Goal: Task Accomplishment & Management: Manage account settings

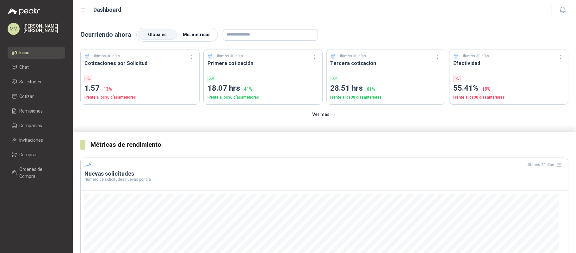
click at [194, 37] on label "Mis métricas" at bounding box center [196, 35] width 39 height 10
click at [160, 36] on span "Globales" at bounding box center [157, 34] width 19 height 5
click at [202, 34] on span "Mis métricas" at bounding box center [197, 34] width 28 height 5
click at [155, 40] on label "Globales" at bounding box center [157, 35] width 39 height 10
click at [194, 41] on div "Globales Mis métricas" at bounding box center [177, 35] width 82 height 14
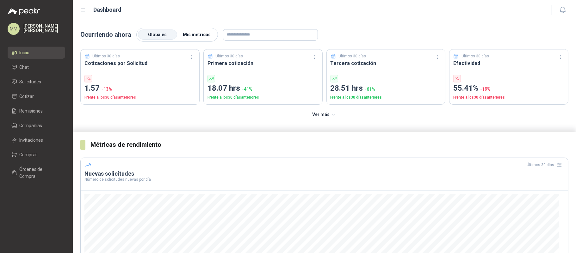
click at [194, 35] on span "Mis métricas" at bounding box center [197, 34] width 28 height 5
click at [37, 86] on link "Solicitudes" at bounding box center [37, 82] width 58 height 12
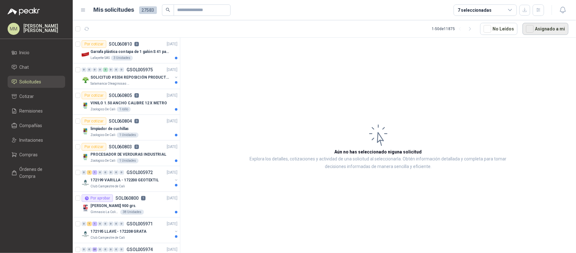
click at [545, 25] on button "Asignado a mi" at bounding box center [546, 29] width 46 height 12
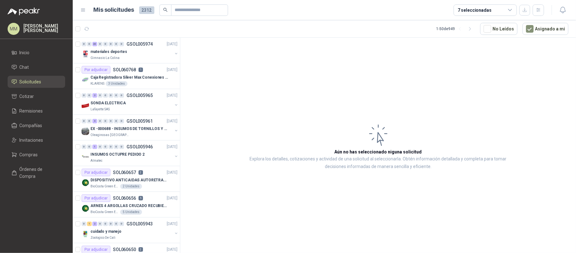
click at [450, 86] on article "Aún no has seleccionado niguna solicitud Explora los detalles, cotizaciones y a…" at bounding box center [378, 146] width 396 height 217
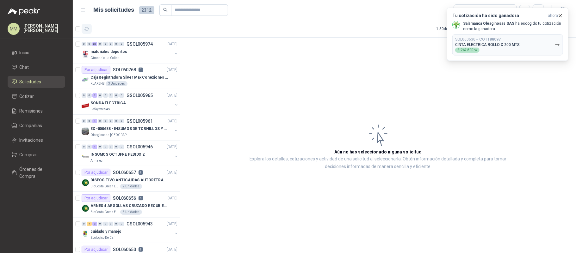
click at [87, 28] on icon "button" at bounding box center [86, 28] width 5 height 5
click at [497, 45] on p "CINTA ELECTRICA ROLLO X 200 MTS" at bounding box center [488, 44] width 65 height 4
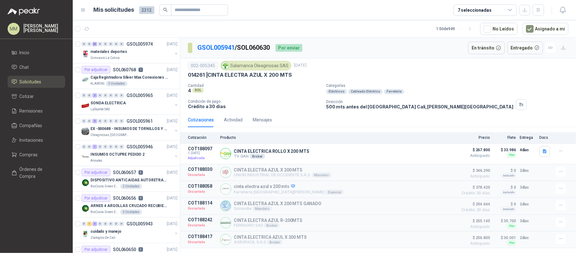
click at [402, 80] on div "002-005345 Salamanca Oleaginosas SAS 9 oct, 2025 014261 | CINTA ELECTRA AZUL X …" at bounding box center [378, 85] width 381 height 49
click at [408, 39] on div "GSOL005941 / SOL060630 Por enviar En tránsito Entregado" at bounding box center [378, 48] width 396 height 21
click at [145, 80] on p "Caja Registradora Silver Max Conexiones Usb 10000 Plus Led" at bounding box center [130, 77] width 79 height 6
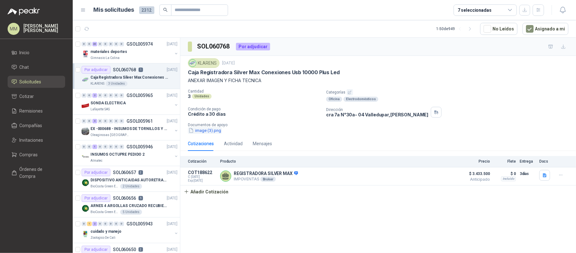
click at [219, 132] on button "image (3).png" at bounding box center [205, 130] width 34 height 7
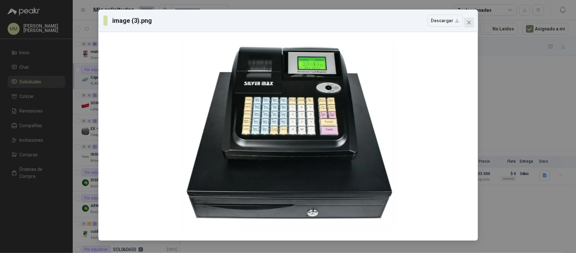
click at [470, 19] on button "Close" at bounding box center [469, 22] width 10 height 10
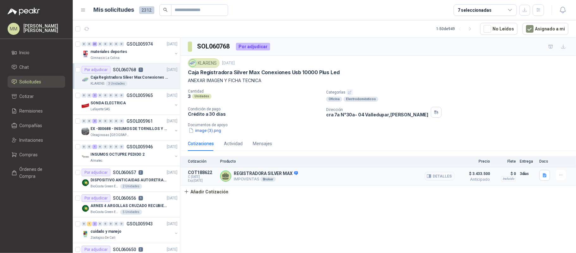
click at [449, 175] on button "Detalles" at bounding box center [440, 176] width 30 height 9
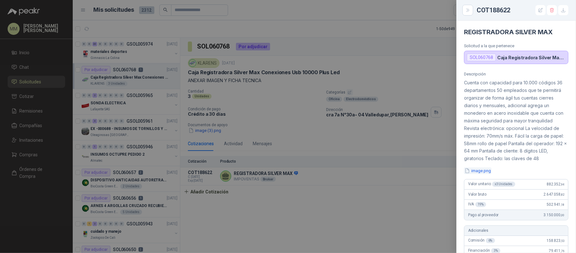
click at [479, 174] on button "image.png" at bounding box center [478, 170] width 28 height 7
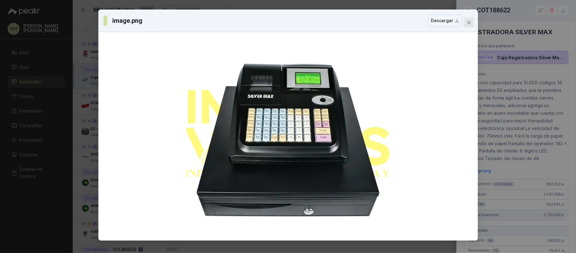
click at [472, 21] on span "Close" at bounding box center [469, 22] width 10 height 5
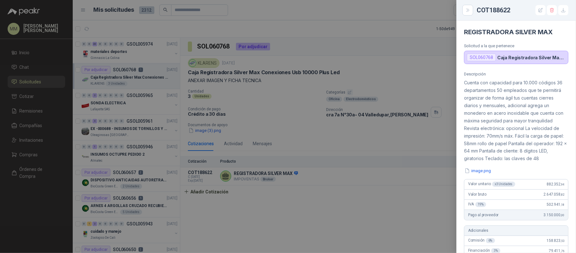
click at [505, 162] on p "Cuenta con capacidad para 10.000 códigos 36 departamentos 50 empleados que te p…" at bounding box center [516, 120] width 104 height 83
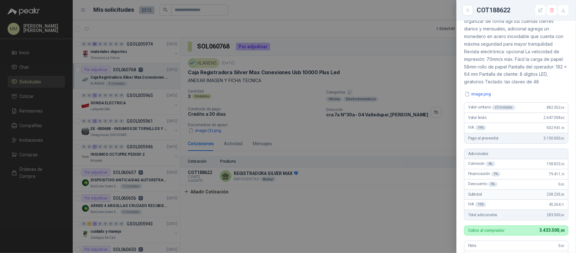
scroll to position [84, 0]
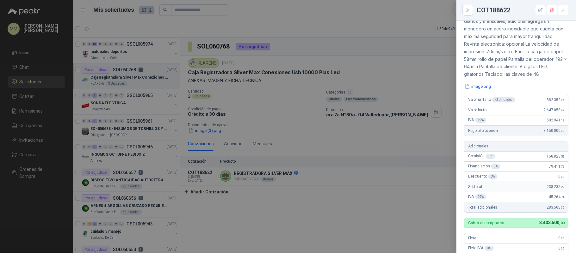
click at [410, 69] on div at bounding box center [288, 126] width 576 height 253
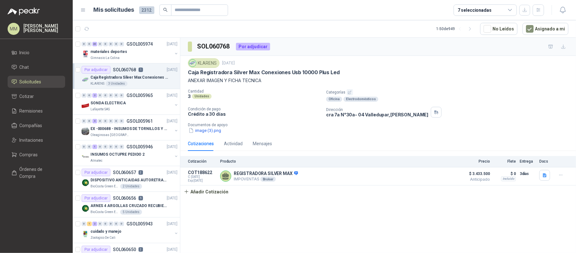
click at [416, 75] on div "Caja Registradora Silver Max Conexiones Usb 10000 Plus Led" at bounding box center [378, 72] width 381 height 7
click at [174, 52] on button "button" at bounding box center [176, 53] width 5 height 5
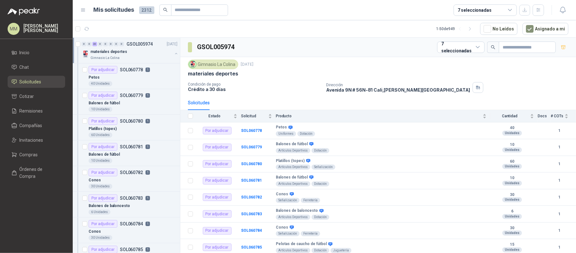
click at [174, 53] on button "button" at bounding box center [176, 53] width 5 height 5
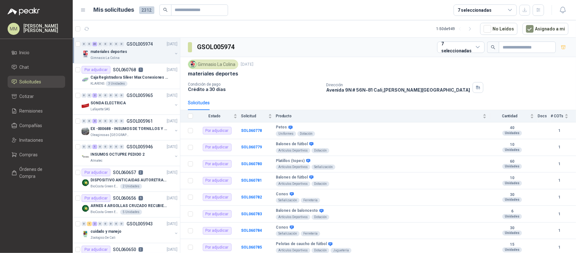
scroll to position [3, 0]
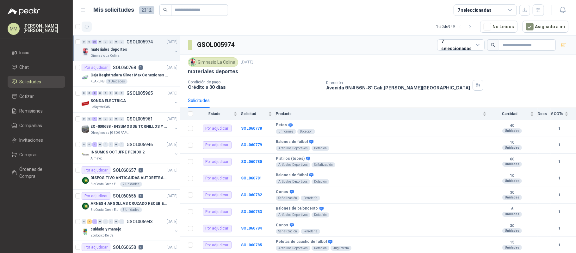
click at [88, 24] on icon "button" at bounding box center [86, 26] width 5 height 5
click at [174, 127] on button "button" at bounding box center [176, 128] width 5 height 5
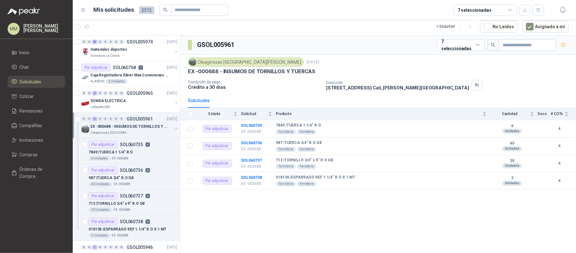
click at [174, 127] on button "button" at bounding box center [176, 128] width 5 height 5
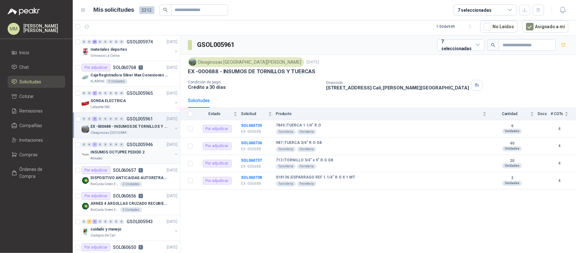
click at [174, 153] on button "button" at bounding box center [176, 153] width 5 height 5
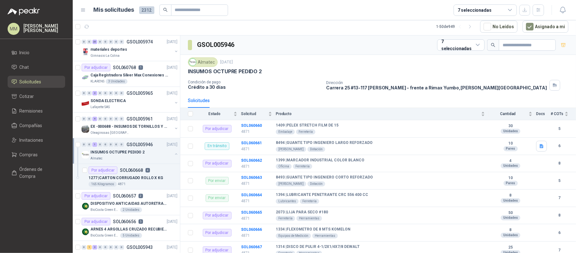
click at [174, 153] on button "button" at bounding box center [176, 153] width 5 height 5
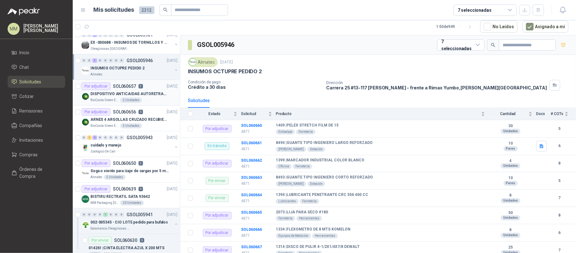
scroll to position [84, 0]
click at [174, 147] on button "button" at bounding box center [176, 146] width 5 height 5
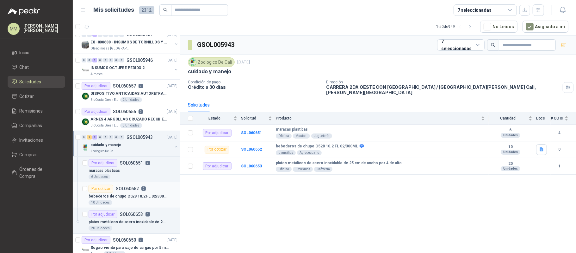
click at [160, 189] on div "Por cotizar SOL060652 0" at bounding box center [133, 189] width 89 height 8
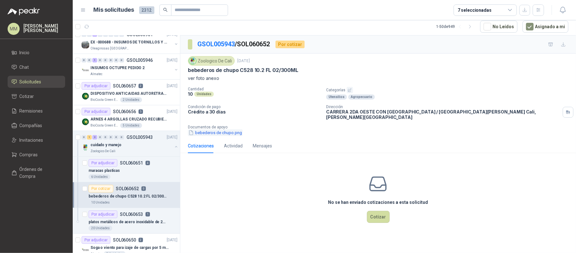
click at [237, 129] on button "bebederos de chupo.png" at bounding box center [215, 132] width 55 height 7
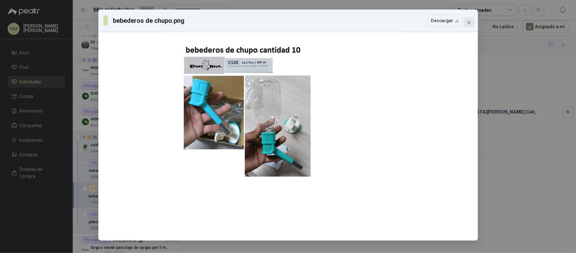
click at [472, 26] on button "Close" at bounding box center [469, 22] width 10 height 10
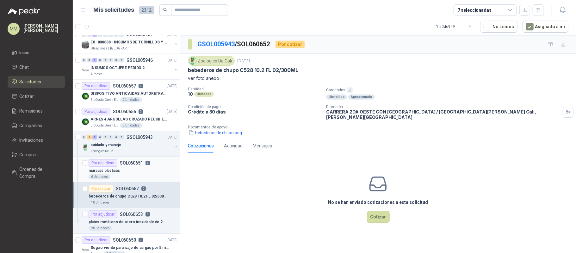
click at [153, 173] on div "maracas plasticas" at bounding box center [133, 171] width 89 height 8
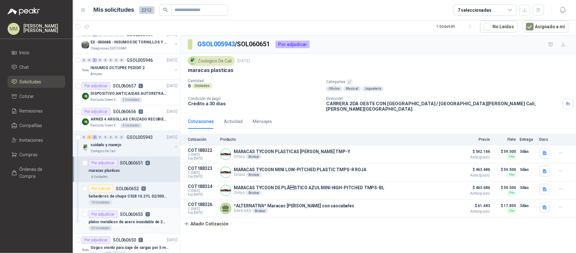
click at [138, 216] on p "SOL060653" at bounding box center [131, 214] width 23 height 4
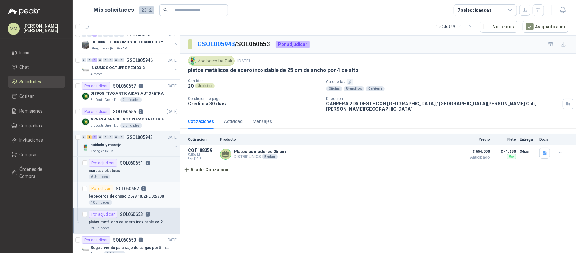
click at [142, 195] on p "bebederos de chupo C528 10.2 FL 02/300ML" at bounding box center [128, 196] width 79 height 6
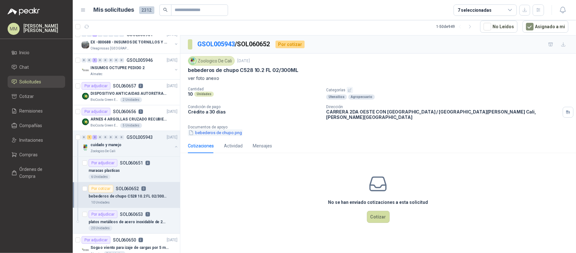
click at [218, 131] on button "bebederos de chupo.png" at bounding box center [215, 132] width 55 height 7
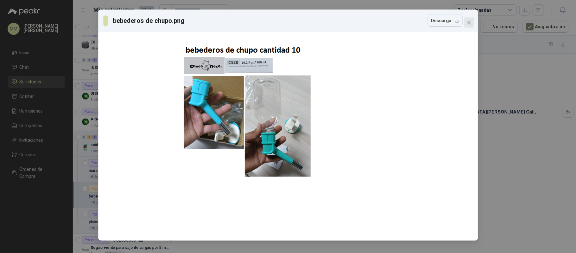
click at [466, 22] on span "Close" at bounding box center [469, 22] width 10 height 5
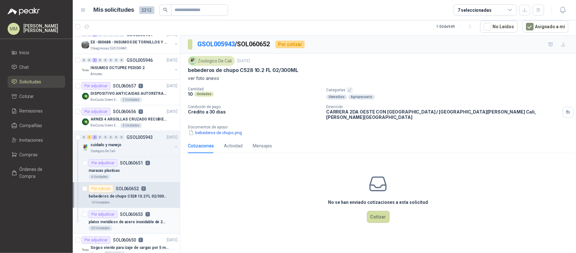
click at [169, 216] on div "Por adjudicar SOL060653 1" at bounding box center [133, 214] width 89 height 8
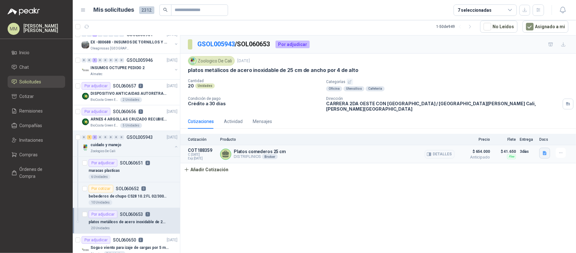
click at [545, 150] on icon "button" at bounding box center [545, 152] width 5 height 5
click at [541, 138] on div "image.png" at bounding box center [533, 135] width 36 height 15
click at [534, 139] on div "image.png" at bounding box center [533, 135] width 36 height 15
click at [531, 136] on button "image.png" at bounding box center [533, 135] width 28 height 7
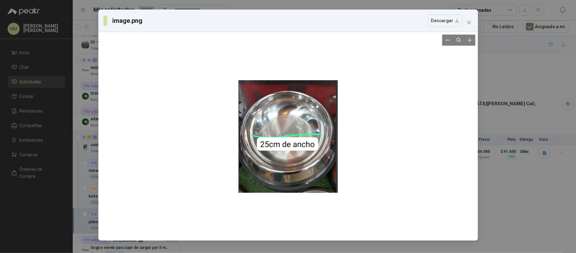
drag, startPoint x: 300, startPoint y: 146, endPoint x: 412, endPoint y: 193, distance: 120.8
click at [412, 193] on div at bounding box center [288, 136] width 375 height 203
click at [470, 20] on icon "close" at bounding box center [469, 22] width 5 height 5
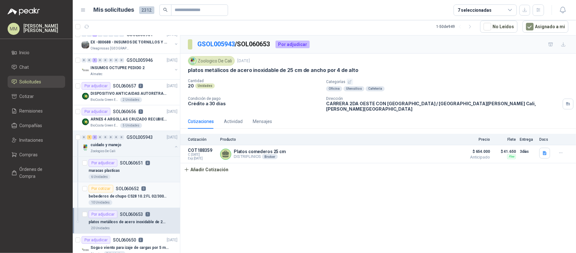
drag, startPoint x: 152, startPoint y: 197, endPoint x: 164, endPoint y: 195, distance: 11.8
click at [152, 197] on p "bebederos de chupo C528 10.2 FL 02/300ML" at bounding box center [128, 196] width 79 height 6
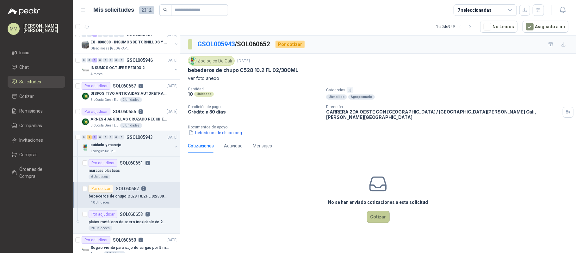
click at [386, 212] on button "Cotizar" at bounding box center [378, 217] width 23 height 12
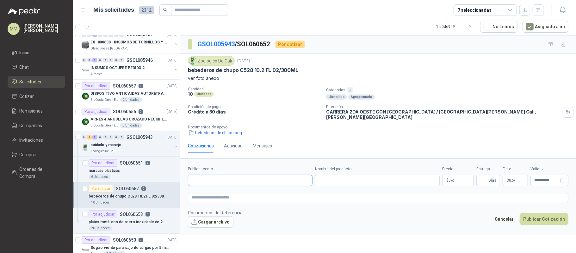
click at [222, 178] on input "Publicar como" at bounding box center [250, 180] width 124 height 11
type input "******"
click at [441, 89] on p "Categorías" at bounding box center [450, 90] width 248 height 6
click at [504, 214] on button "Cancelar" at bounding box center [505, 219] width 26 height 12
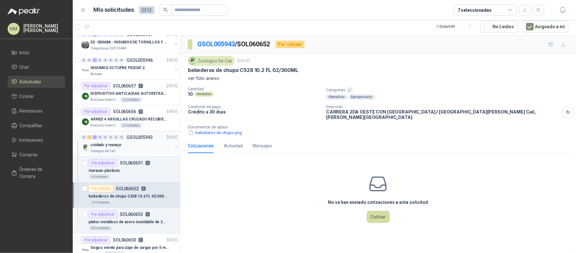
click at [174, 148] on button "button" at bounding box center [176, 146] width 5 height 5
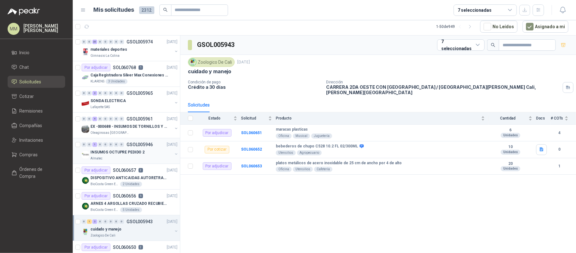
click at [174, 155] on button "button" at bounding box center [176, 153] width 5 height 5
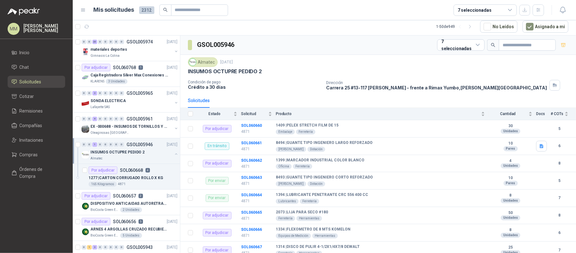
click at [174, 155] on button "button" at bounding box center [176, 153] width 5 height 5
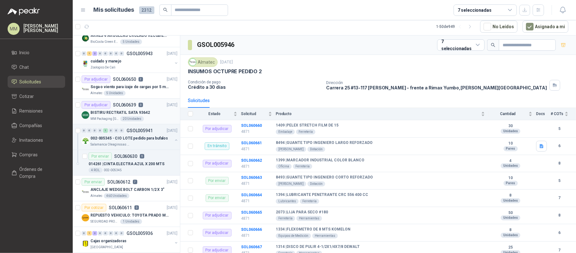
scroll to position [169, 0]
click at [174, 140] on button "button" at bounding box center [176, 138] width 5 height 5
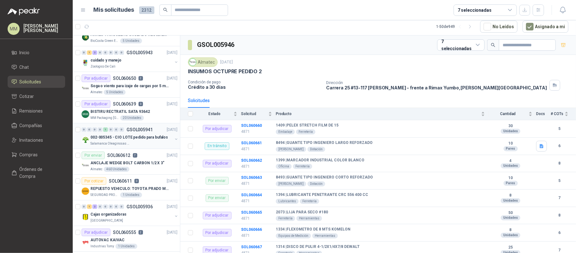
scroll to position [0, 0]
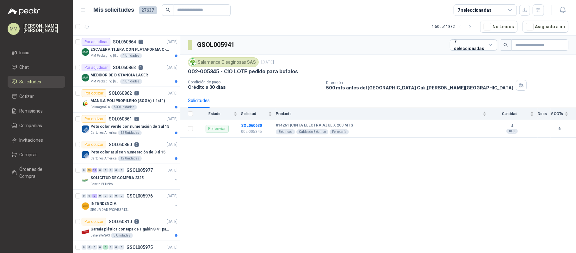
click at [437, 43] on div "GSOL005941 7 seleccionadas" at bounding box center [378, 44] width 396 height 19
click at [198, 12] on input "text" at bounding box center [200, 10] width 44 height 11
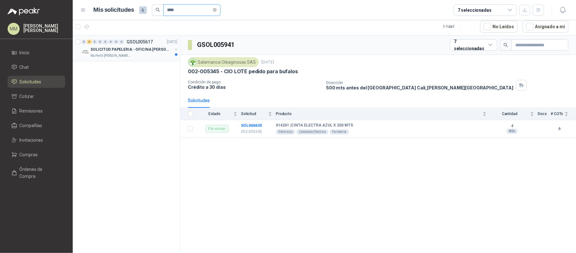
type input "****"
click at [175, 49] on button "button" at bounding box center [176, 49] width 5 height 5
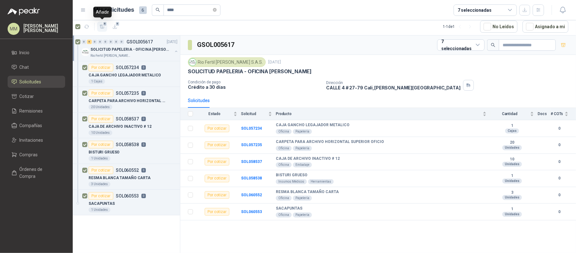
click at [100, 27] on icon "button" at bounding box center [102, 26] width 4 height 3
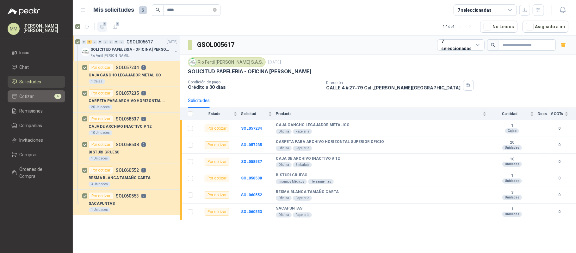
click at [38, 94] on li "Cotizar 6" at bounding box center [36, 96] width 50 height 7
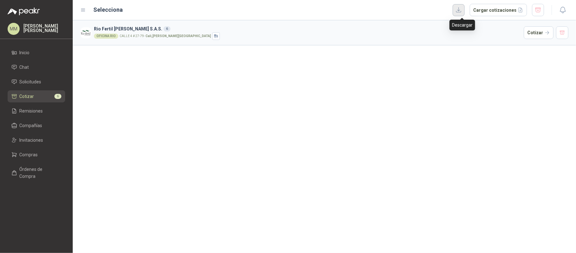
click at [460, 12] on button "button" at bounding box center [459, 10] width 12 height 12
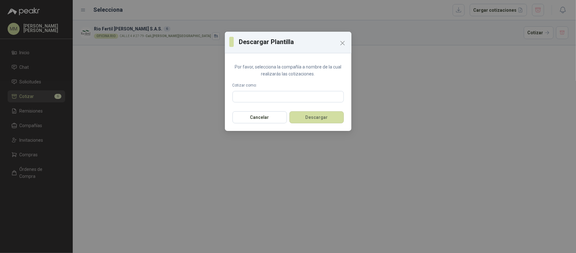
click at [348, 194] on div "Descargar Plantilla Por favor, selecciona la compañía a nombre de la cual reali…" at bounding box center [288, 126] width 576 height 253
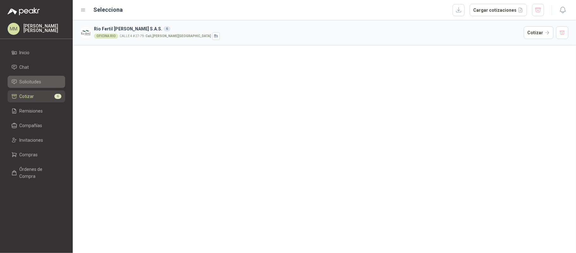
click at [31, 78] on link "Solicitudes" at bounding box center [37, 82] width 58 height 12
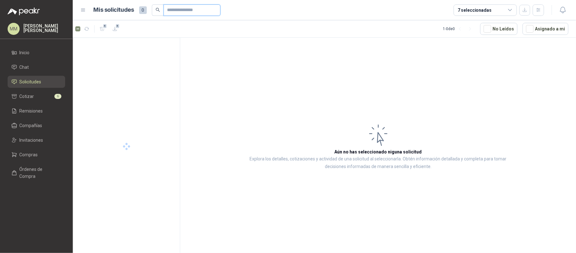
click at [197, 12] on input "text" at bounding box center [189, 10] width 44 height 11
type input "*****"
click at [177, 53] on button "button" at bounding box center [176, 53] width 5 height 5
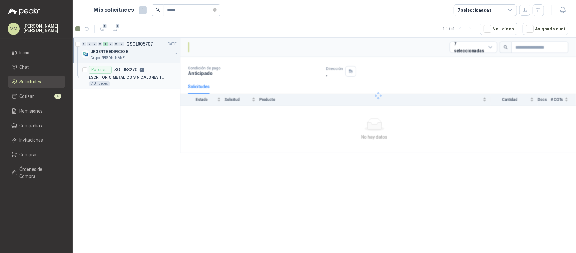
click at [155, 75] on p "ESCRITORIO METALICO SIN CAJONES 1METRO * 0.60M" at bounding box center [128, 77] width 79 height 6
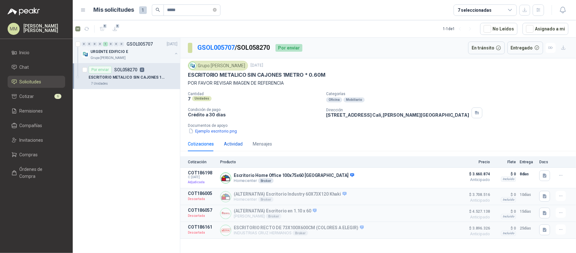
click at [227, 146] on div "Actividad" at bounding box center [233, 143] width 19 height 7
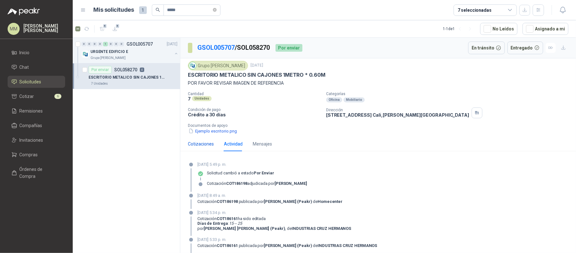
click at [200, 145] on div "Cotizaciones" at bounding box center [201, 143] width 26 height 7
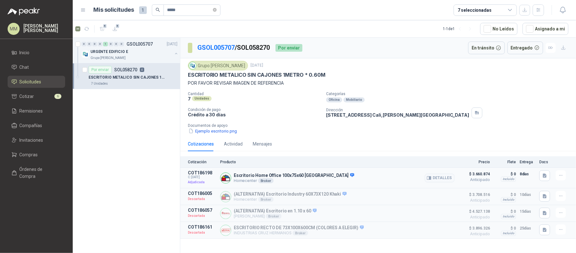
click at [293, 178] on p "Escritorio Home Office 100x75x60 Rta Wengue Milan" at bounding box center [294, 176] width 121 height 6
copy p "Escritorio Home Office 100x75x60 Rta Wengue Milan"
click at [301, 99] on div "7 Unidades" at bounding box center [254, 98] width 133 height 5
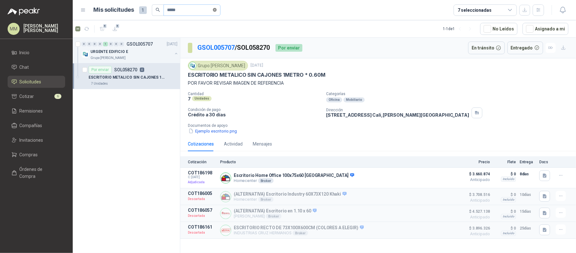
click at [217, 12] on span at bounding box center [215, 10] width 4 height 6
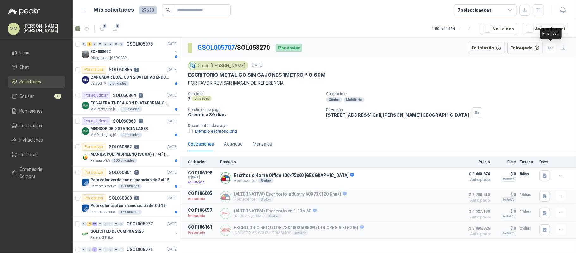
click at [547, 28] on div "Finalizar" at bounding box center [551, 33] width 22 height 11
click at [543, 31] on button "Asignado a mi" at bounding box center [546, 29] width 46 height 12
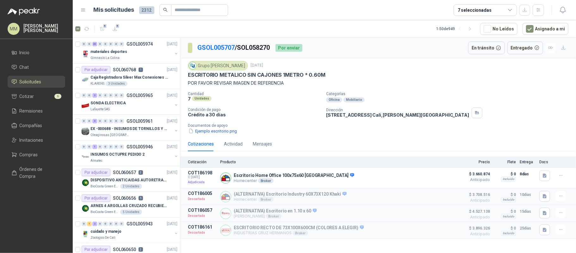
click at [450, 77] on div "ESCRITORIO METALICO SIN CAJONES 1METRO * 0.60M" at bounding box center [378, 75] width 381 height 7
click at [88, 31] on icon "button" at bounding box center [86, 28] width 5 height 5
click at [48, 94] on li "Cotizar 6" at bounding box center [36, 96] width 50 height 7
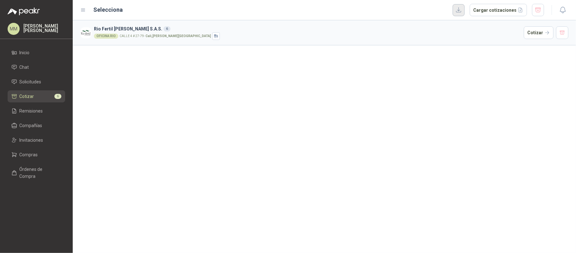
click at [462, 13] on button "button" at bounding box center [459, 10] width 12 height 12
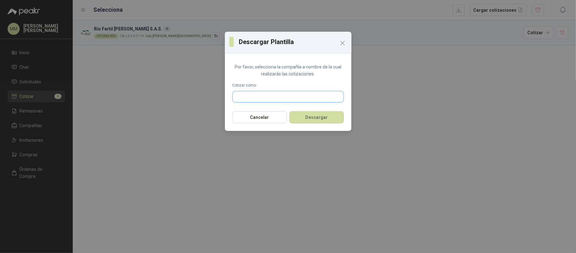
click at [311, 96] on input "text" at bounding box center [288, 96] width 111 height 11
type input "****"
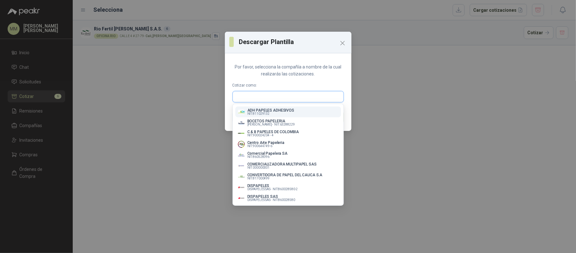
paste input "**********"
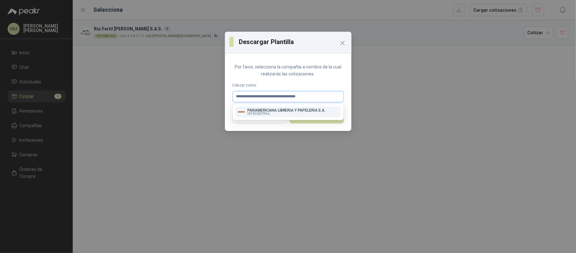
type input "**********"
click at [274, 110] on p "PANAMERICANA LIBRERIA Y PAPELERIA S.A." at bounding box center [287, 110] width 78 height 4
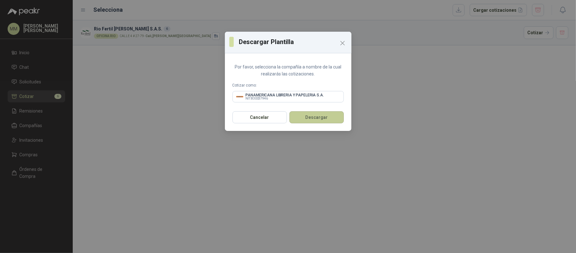
click at [316, 120] on button "Descargar" at bounding box center [317, 117] width 54 height 12
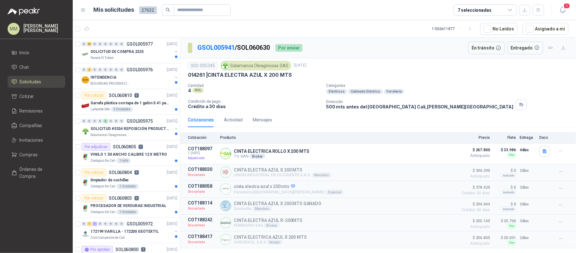
click at [432, 60] on div "002-005345 Salamanca Oleaginosas SAS 9 oct, 2025 014261 | CINTA ELECTRA AZUL X …" at bounding box center [378, 85] width 396 height 54
click at [563, 9] on icon "button" at bounding box center [563, 10] width 8 height 8
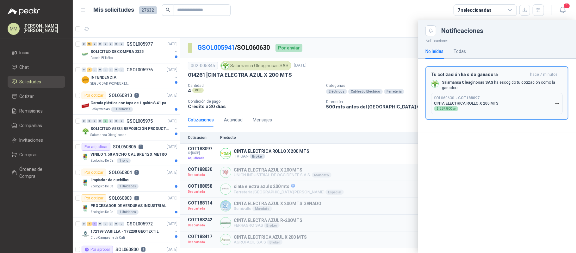
click at [512, 98] on button "SOL060630 → COT188097 CINTA ELECTRICA ROLLO X 200 MTS $ 267.800 ,00" at bounding box center [497, 103] width 132 height 21
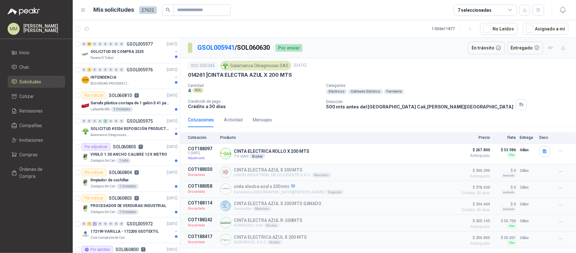
click at [257, 46] on p "GSOL005941 / SOL060630" at bounding box center [234, 48] width 73 height 10
copy p "SOL060630"
click at [264, 149] on p "CINTA ELECTRICA ROLLO X 200 MTS" at bounding box center [272, 150] width 76 height 5
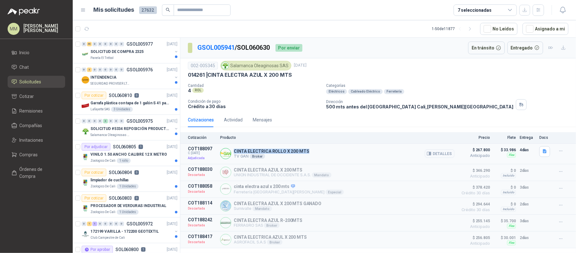
click at [264, 149] on p "CINTA ELECTRICA ROLLO X 200 MTS" at bounding box center [272, 150] width 76 height 5
copy p "CINTA ELECTRICA ROLLO X 200 MTS"
click at [450, 153] on button "Detalles" at bounding box center [440, 153] width 30 height 9
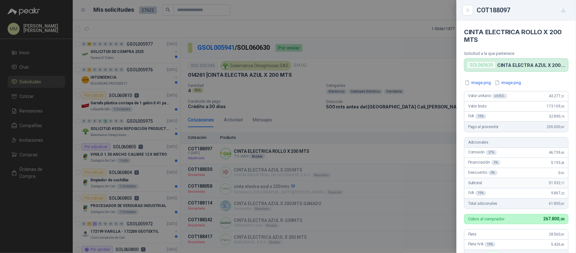
click at [297, 104] on div at bounding box center [288, 126] width 576 height 253
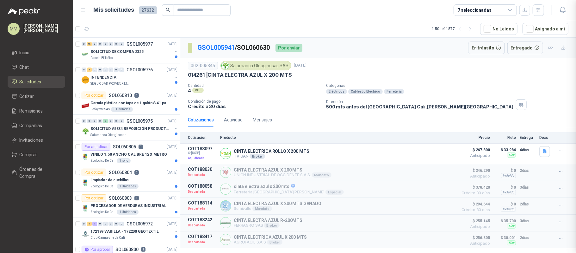
scroll to position [165, 0]
click at [369, 107] on p "500 mts antes del estadio Deportivo Cali Cali , Valle del Cauca" at bounding box center [419, 106] width 187 height 5
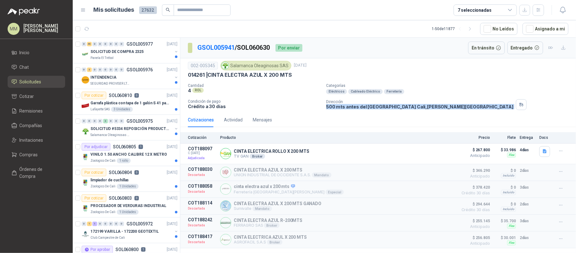
click at [369, 107] on p "500 mts antes del estadio Deportivo Cali Cali , Valle del Cauca" at bounding box center [419, 106] width 187 height 5
copy div "500 mts antes del estadio Deportivo Cali Cali , Valle del Cauca"
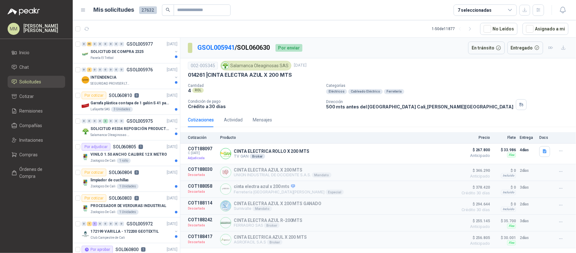
click at [259, 64] on div "Salamanca Oleaginosas SAS" at bounding box center [256, 65] width 71 height 9
copy div "Salamanca Oleaginosas SAS"
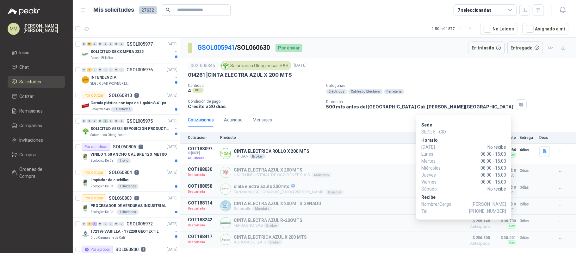
click at [498, 209] on span "+57 3176481371" at bounding box center [487, 210] width 37 height 7
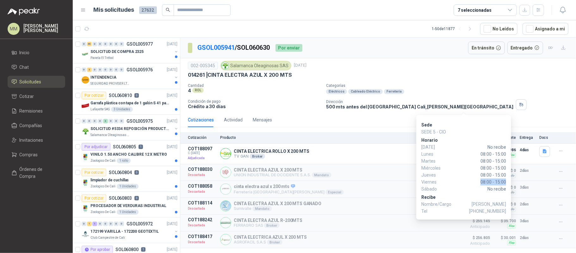
drag, startPoint x: 482, startPoint y: 181, endPoint x: 506, endPoint y: 180, distance: 23.8
click at [506, 180] on span "08:00 - 15:00" at bounding box center [477, 181] width 60 height 7
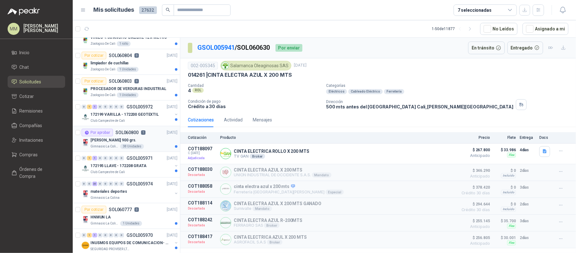
scroll to position [127, 0]
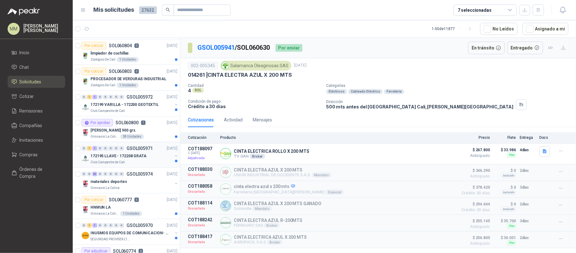
click at [174, 158] on button "button" at bounding box center [176, 155] width 5 height 5
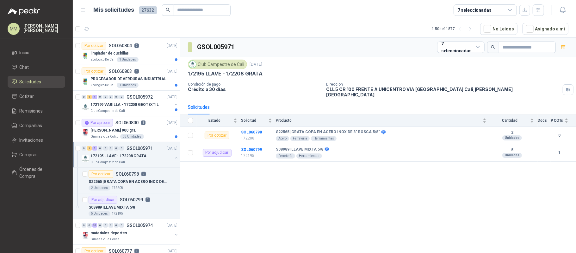
click at [174, 158] on button "button" at bounding box center [176, 157] width 5 height 5
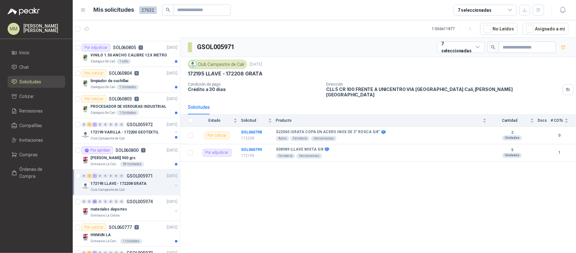
scroll to position [84, 0]
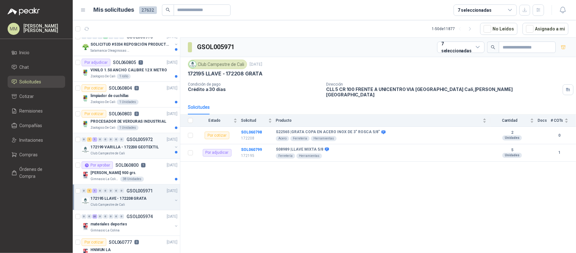
click at [174, 147] on button "button" at bounding box center [176, 146] width 5 height 5
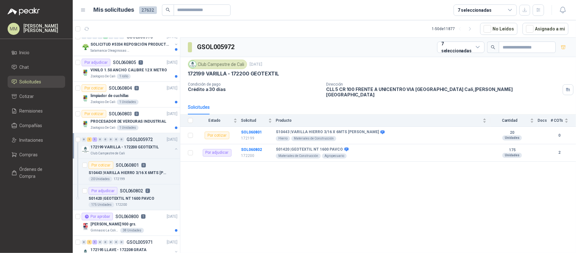
click at [174, 147] on button "button" at bounding box center [176, 148] width 5 height 5
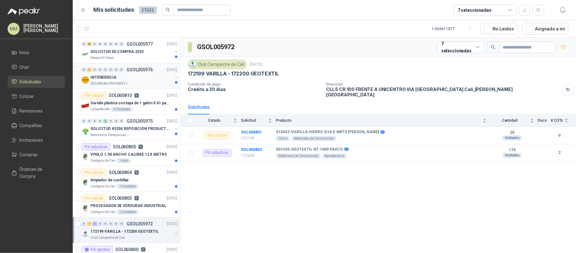
click at [174, 78] on button "button" at bounding box center [176, 77] width 5 height 5
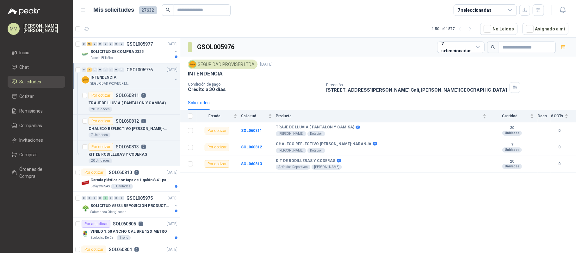
click at [174, 78] on button "button" at bounding box center [176, 79] width 5 height 5
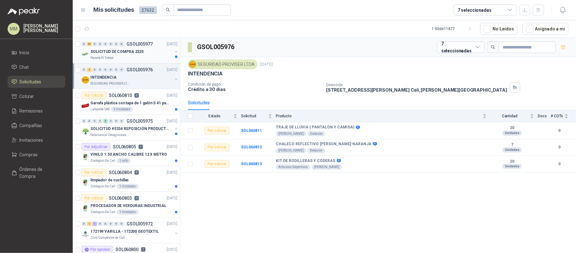
click at [174, 52] on button "button" at bounding box center [176, 51] width 5 height 5
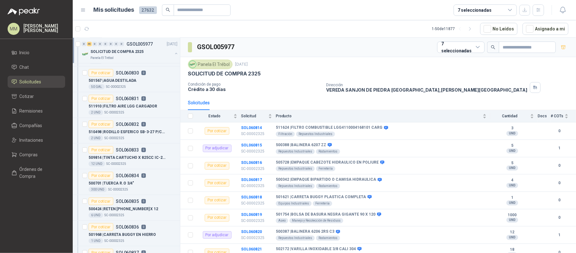
scroll to position [422, 0]
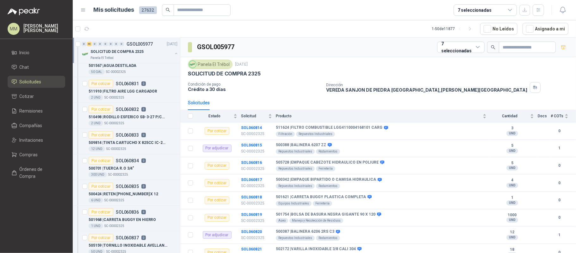
click at [174, 53] on button "button" at bounding box center [176, 53] width 5 height 5
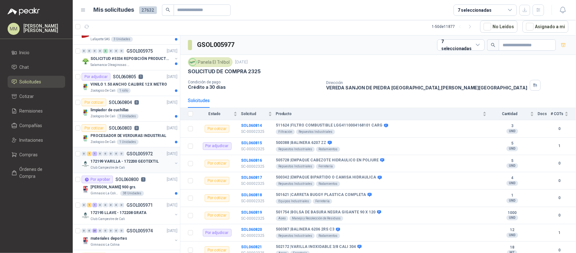
scroll to position [0, 0]
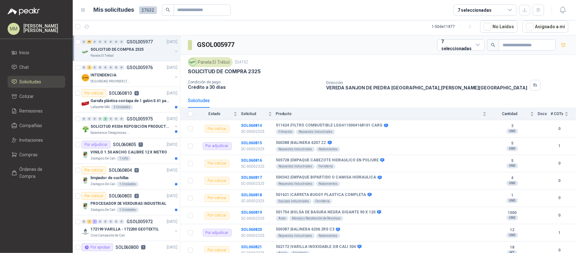
click at [257, 53] on div "GSOL005977 7 seleccionadas" at bounding box center [378, 44] width 396 height 19
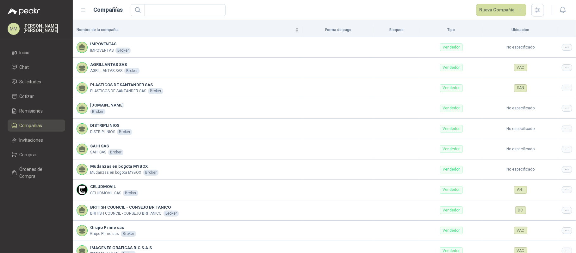
click at [399, 4] on div "Nueva Compañía" at bounding box center [338, 10] width 414 height 13
click at [393, 18] on header "Compañías Nueva Compañía" at bounding box center [325, 10] width 504 height 20
drag, startPoint x: 411, startPoint y: 9, endPoint x: 377, endPoint y: 23, distance: 36.6
click at [411, 9] on div "Nueva Compañía" at bounding box center [338, 10] width 414 height 13
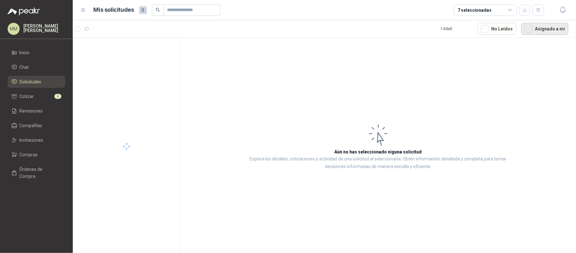
click at [543, 34] on button "Asignado a mi" at bounding box center [545, 29] width 47 height 12
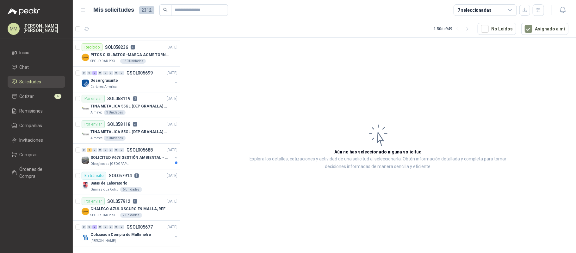
scroll to position [1084, 0]
click at [174, 155] on button "button" at bounding box center [176, 157] width 5 height 5
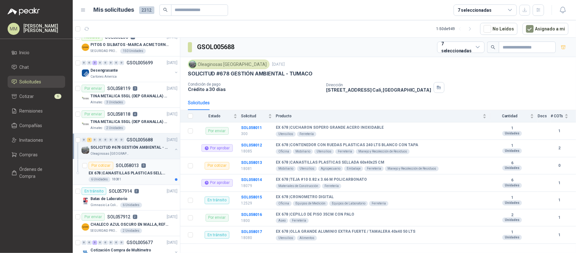
click at [148, 176] on p "EX 678 | CANASTILLAS PLASTICAS SELLADA 60x40x25 CM" at bounding box center [128, 173] width 79 height 6
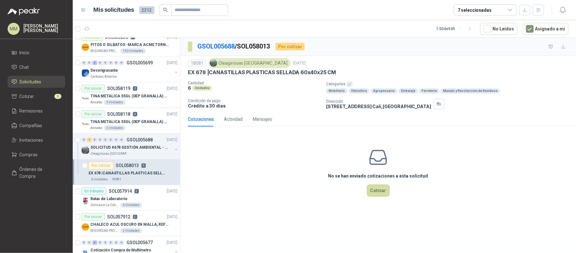
scroll to position [1110, 0]
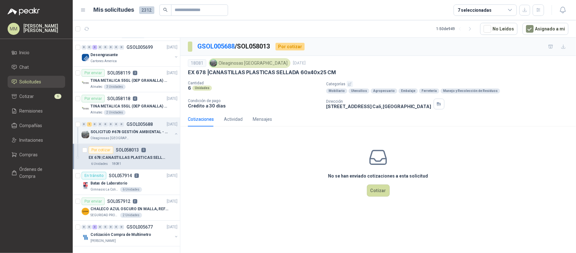
click at [445, 71] on div "EX 678 | CANASTILLAS PLASTICAS SELLADA 60x40x25 CM" at bounding box center [378, 72] width 381 height 7
click at [541, 12] on icon "button" at bounding box center [538, 9] width 5 height 5
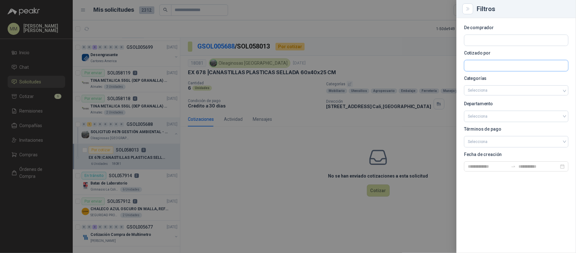
click at [484, 63] on input "text" at bounding box center [517, 65] width 104 height 11
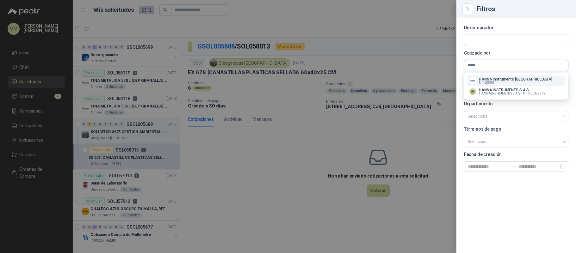
type input "*****"
click at [498, 78] on p "HANNA Instruments Colombia" at bounding box center [515, 79] width 73 height 4
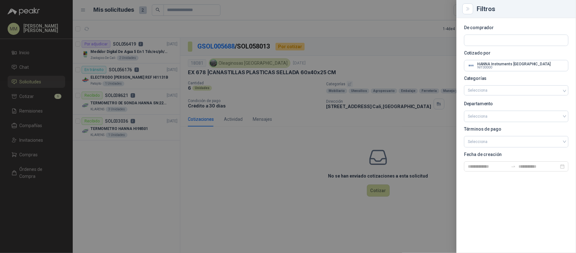
scroll to position [0, 0]
click at [381, 43] on div at bounding box center [288, 126] width 576 height 253
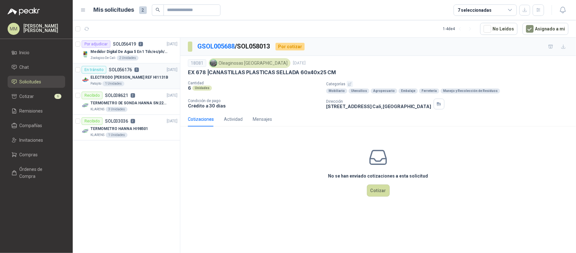
click at [147, 79] on p "ELECTRODO HANNAH REF HI1131B" at bounding box center [130, 77] width 78 height 6
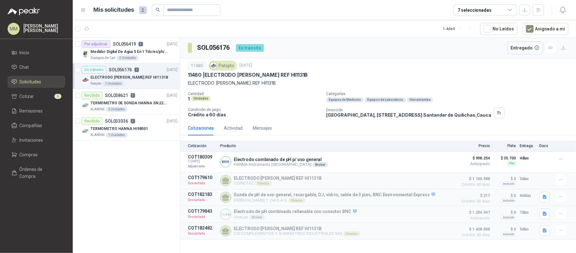
click at [218, 50] on h3 "SOL056176" at bounding box center [214, 48] width 34 height 10
copy h3 "SOL056176"
click at [540, 14] on button "button" at bounding box center [538, 9] width 11 height 11
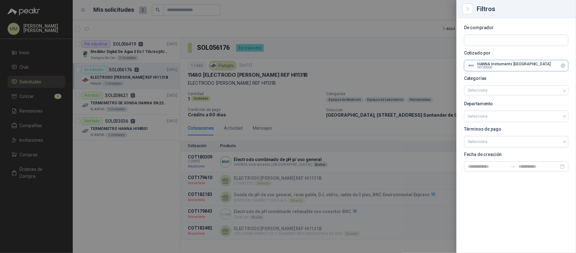
click at [566, 66] on input "text" at bounding box center [517, 65] width 104 height 11
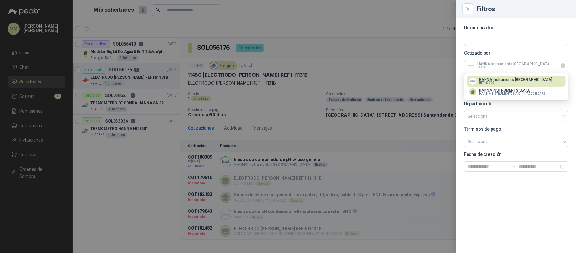
click at [563, 66] on icon "Limpiar" at bounding box center [563, 65] width 3 height 3
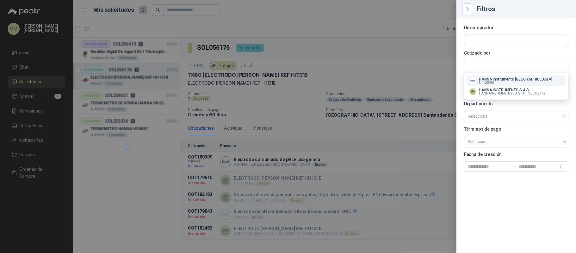
click at [190, 16] on div at bounding box center [288, 126] width 576 height 253
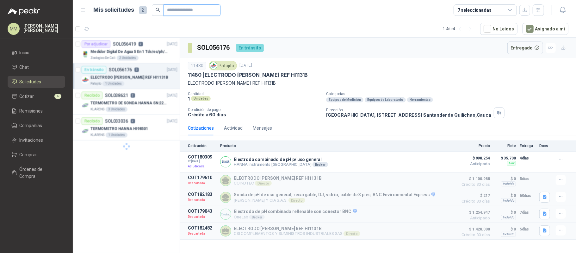
click at [189, 9] on input "text" at bounding box center [189, 10] width 44 height 11
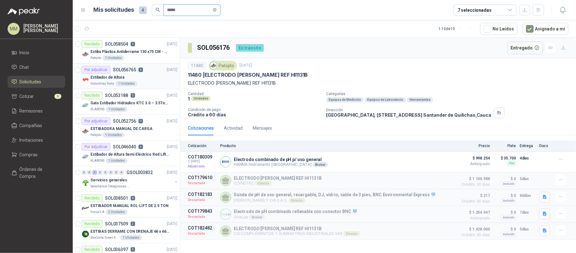
type input "*****"
click at [161, 84] on div "Industrias Tomy 1 Unidades" at bounding box center [134, 83] width 87 height 5
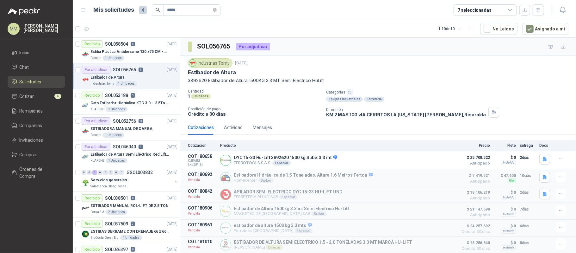
click at [253, 79] on p "3892620 Estibador de Altura 1500KG 3.3 MT Semi Eléctrico HuLift" at bounding box center [378, 80] width 381 height 7
click at [267, 81] on p "3892620 Estibador de Altura 1500KG 3.3 MT Semi Eléctrico HuLift" at bounding box center [378, 80] width 381 height 7
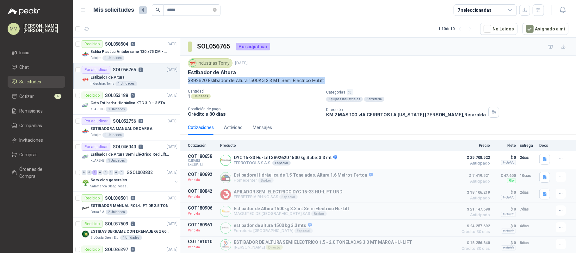
click at [267, 81] on p "3892620 Estibador de Altura 1500KG 3.3 MT Semi Eléctrico HuLift" at bounding box center [378, 80] width 381 height 7
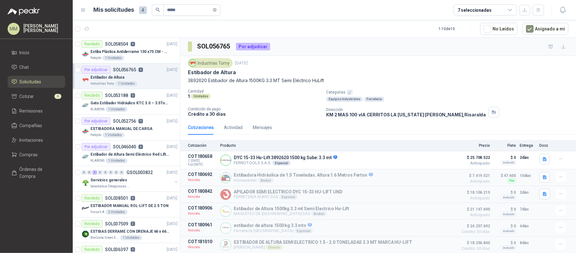
click at [276, 106] on div "Cantidad 1 Unidades Categorías Equipos Industriales Ferretería Condición de pag…" at bounding box center [378, 103] width 381 height 28
click at [470, 65] on div "Industrias Tomy 18 sept, 2025" at bounding box center [378, 62] width 381 height 9
click at [539, 12] on icon "button" at bounding box center [538, 9] width 5 height 5
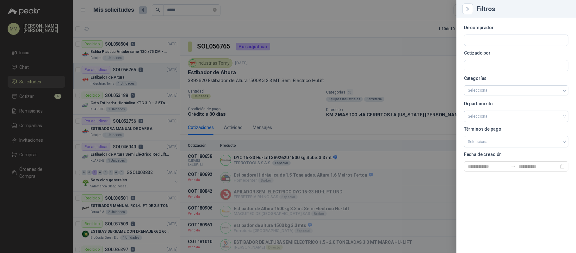
click at [344, 77] on div at bounding box center [288, 126] width 576 height 253
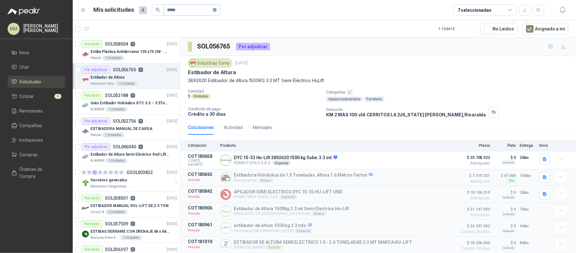
click at [217, 9] on icon "close-circle" at bounding box center [215, 10] width 4 height 4
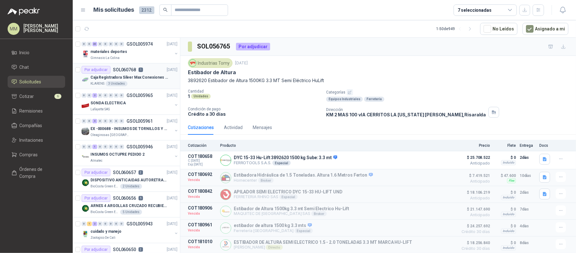
click at [156, 83] on div "KLARENS 3 Unidades" at bounding box center [134, 83] width 87 height 5
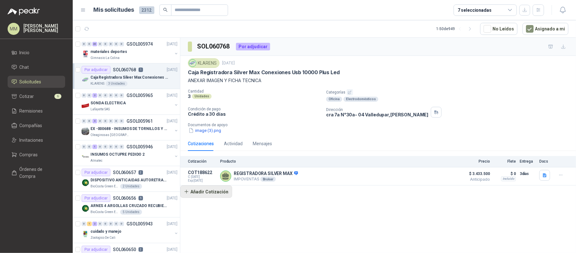
click at [222, 192] on button "Añadir Cotización" at bounding box center [206, 191] width 52 height 13
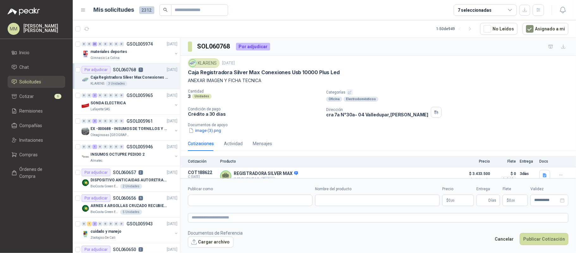
click at [417, 66] on div "KLARENS 14 oct, 2025" at bounding box center [378, 62] width 381 height 9
click at [262, 197] on input "Publicar como" at bounding box center [250, 200] width 124 height 11
type input "*****"
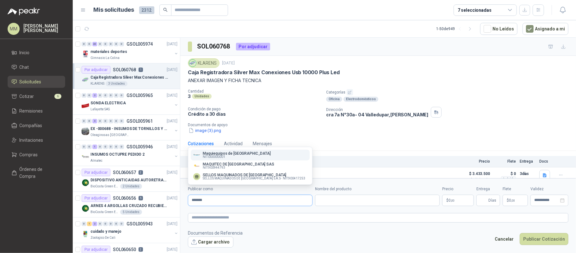
type input "*******"
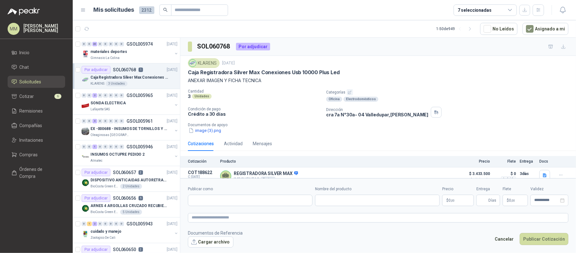
click at [418, 83] on p "ANEXAR IMAGEN Y FICHA TECNICA" at bounding box center [378, 80] width 381 height 7
click at [251, 197] on input "Publicar como" at bounding box center [250, 200] width 124 height 11
type input "*********"
drag, startPoint x: 247, startPoint y: 213, endPoint x: 265, endPoint y: 209, distance: 18.6
click at [249, 213] on p "MAQUI BASCULAS" at bounding box center [227, 214] width 49 height 4
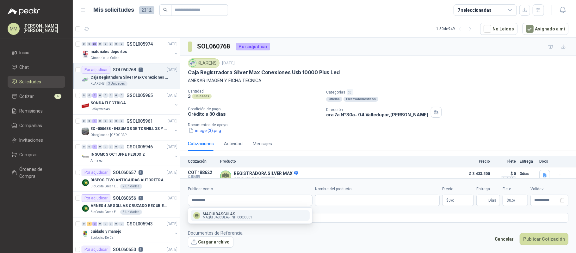
type input "**********"
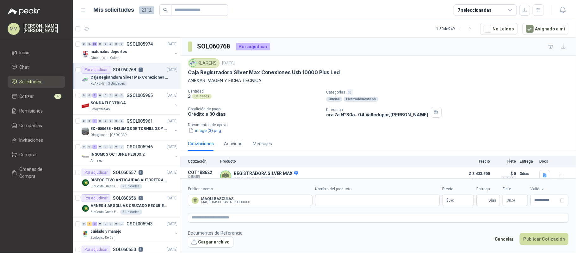
click at [353, 191] on label "Nombre del producto" at bounding box center [377, 189] width 125 height 6
click at [353, 194] on input "Nombre del producto" at bounding box center [377, 199] width 125 height 11
click at [353, 205] on input "Nombre del producto" at bounding box center [377, 199] width 125 height 11
click at [390, 199] on input "Nombre del producto" at bounding box center [377, 199] width 125 height 11
paste input "**********"
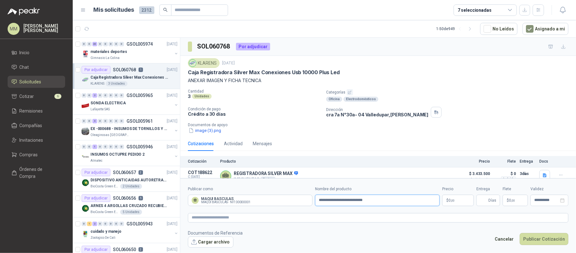
type input "**********"
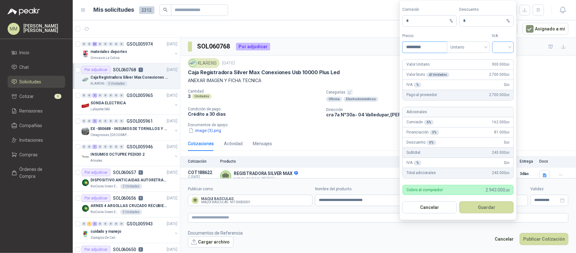
type input "*********"
click at [501, 46] on input "search" at bounding box center [503, 46] width 14 height 9
click at [503, 60] on div "19%" at bounding box center [503, 59] width 12 height 7
click at [495, 206] on button "Guardar" at bounding box center [487, 207] width 54 height 12
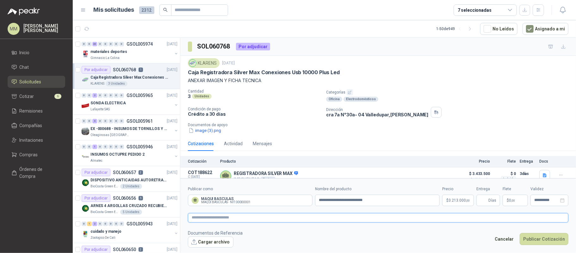
click at [341, 220] on textarea at bounding box center [378, 217] width 381 height 9
click at [406, 217] on textarea at bounding box center [378, 217] width 381 height 9
paste textarea "**********"
type textarea "**********"
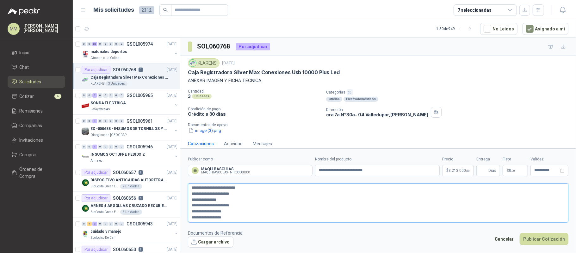
type textarea "**********"
click at [471, 114] on div "Dirección cra 7a N°30a- 04 Valledupar , Cesar" at bounding box center [450, 112] width 248 height 11
click at [273, 221] on textarea "**********" at bounding box center [378, 202] width 381 height 39
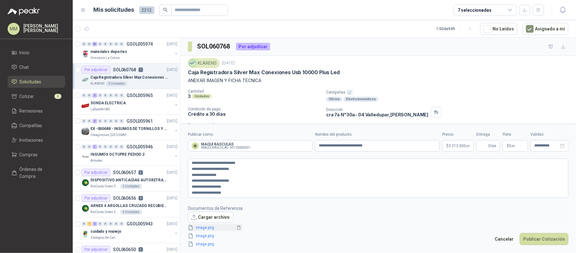
click at [205, 225] on link "image.png" at bounding box center [215, 227] width 42 height 6
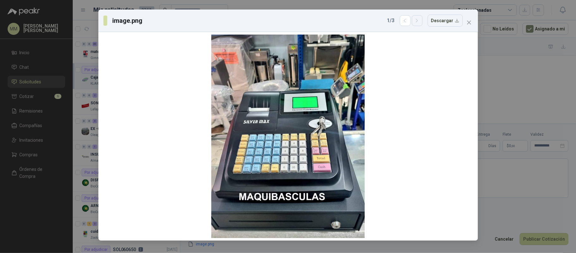
click at [420, 22] on icon "button" at bounding box center [417, 20] width 5 height 5
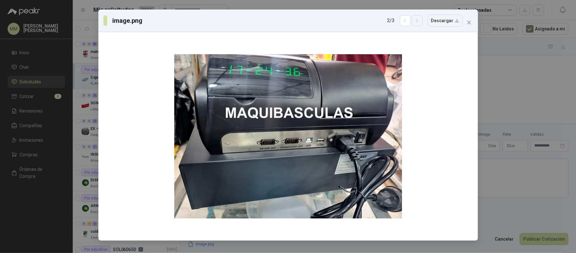
click at [420, 22] on icon "button" at bounding box center [417, 20] width 5 height 5
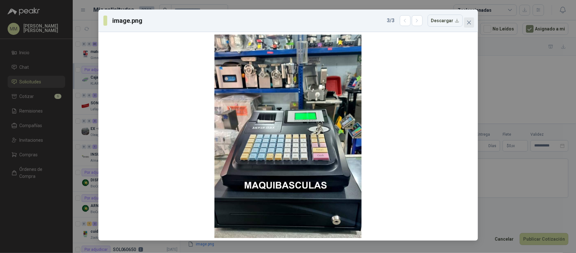
click at [468, 21] on icon "close" at bounding box center [469, 23] width 4 height 4
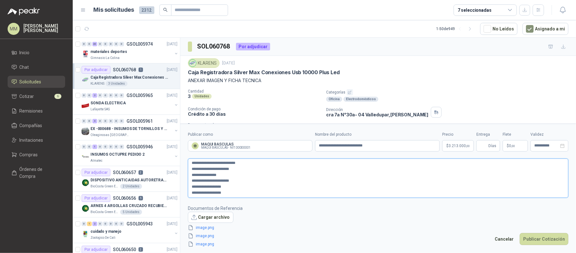
click at [362, 191] on textarea "**********" at bounding box center [378, 177] width 381 height 39
click at [233, 164] on textarea "**********" at bounding box center [378, 177] width 381 height 39
type textarea "**********"
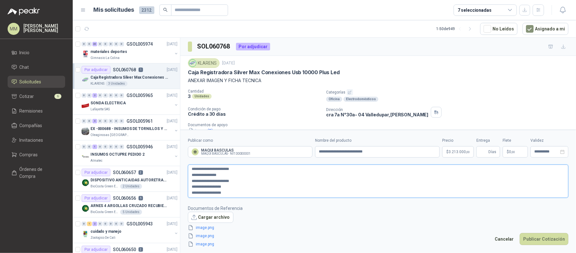
type textarea "**********"
click at [417, 219] on footer "Documentos de Referencia Cargar archivo image.png image.png image.png Cancelar …" at bounding box center [378, 226] width 381 height 43
click at [480, 154] on span "Días" at bounding box center [489, 151] width 24 height 11
type input "*"
click at [483, 89] on p "Categorías" at bounding box center [450, 92] width 248 height 6
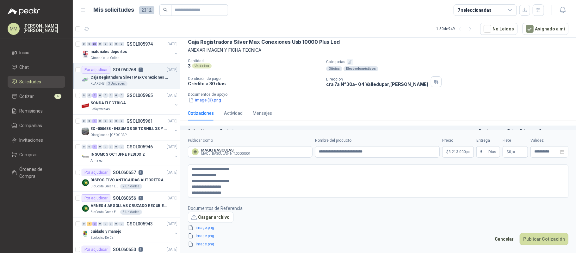
scroll to position [57, 0]
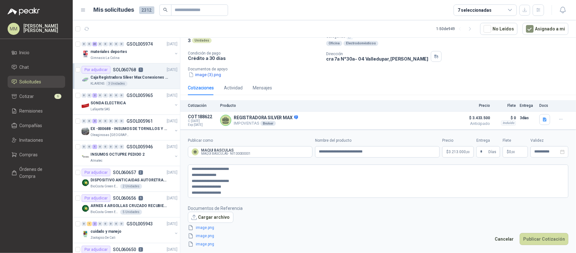
click at [416, 80] on div "Cotizaciones Actividad Mensajes" at bounding box center [378, 87] width 381 height 15
click at [456, 152] on body "MM Mauricio Martinez Inicio Chat Solicitudes Cotizar 6 Remisiones Compañías Inv…" at bounding box center [288, 126] width 576 height 253
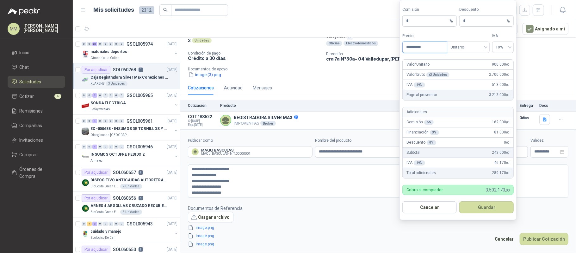
click at [427, 44] on input "*********" at bounding box center [425, 47] width 44 height 11
click at [460, 47] on span "Unitario" at bounding box center [468, 46] width 35 height 9
type input "**********"
click at [473, 68] on div "Unitario con IVA" at bounding box center [468, 69] width 33 height 7
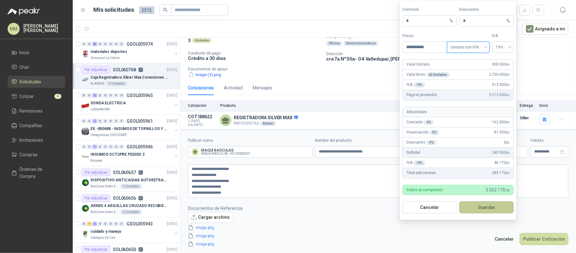
click at [499, 209] on button "Guardar" at bounding box center [487, 207] width 54 height 12
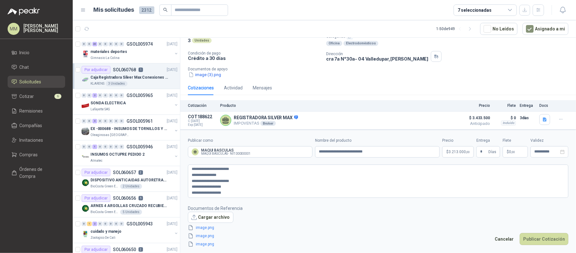
click at [406, 220] on footer "Documentos de Referencia Cargar archivo image.png image.png image.png Cancelar …" at bounding box center [378, 226] width 381 height 43
click at [483, 151] on input "*" at bounding box center [484, 151] width 7 height 11
type input "*"
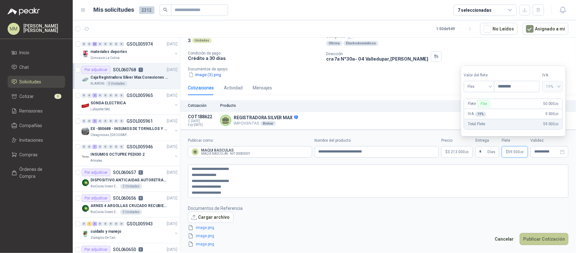
type input "********"
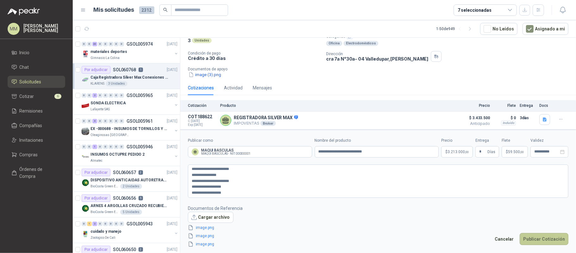
click at [538, 241] on button "Publicar Cotización" at bounding box center [544, 239] width 49 height 12
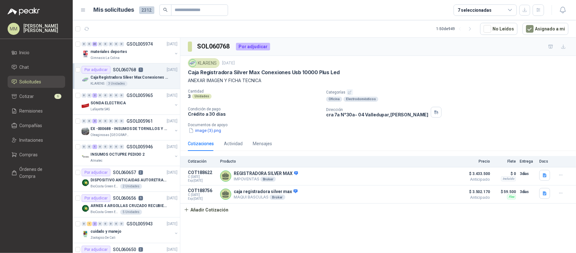
click at [427, 75] on div "Caja Registradora Silver Max Conexiones Usb 10000 Plus Led" at bounding box center [378, 72] width 381 height 7
click at [89, 28] on button "button" at bounding box center [87, 29] width 10 height 10
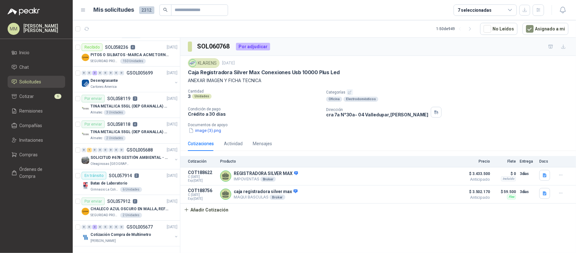
scroll to position [1084, 0]
click at [174, 157] on button "button" at bounding box center [176, 159] width 5 height 5
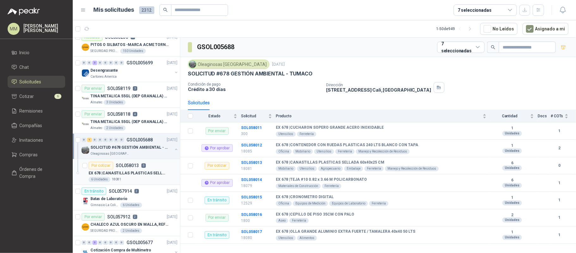
click at [152, 168] on div "Por cotizar SOL058013 0" at bounding box center [133, 165] width 89 height 8
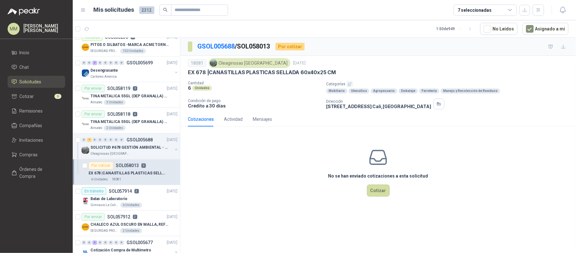
click at [226, 72] on p "EX 678 | CANASTILLAS PLASTICAS SELLADA 60x40x25 CM" at bounding box center [262, 72] width 148 height 7
drag, startPoint x: 226, startPoint y: 72, endPoint x: 329, endPoint y: 70, distance: 102.6
click at [329, 70] on p "EX 678 | CANASTILLAS PLASTICAS SELLADA 60x40x25 CM" at bounding box center [262, 72] width 148 height 7
copy p "CANASTILLAS PLASTICAS SELLADA 60x40x25 CM"
click at [437, 66] on div "18081 Oleaginosas San Fernando 29 sept, 2025" at bounding box center [378, 62] width 381 height 9
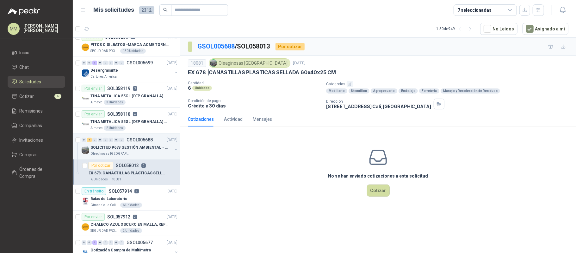
click at [415, 64] on div "18081 Oleaginosas San Fernando 29 sept, 2025" at bounding box center [378, 62] width 381 height 9
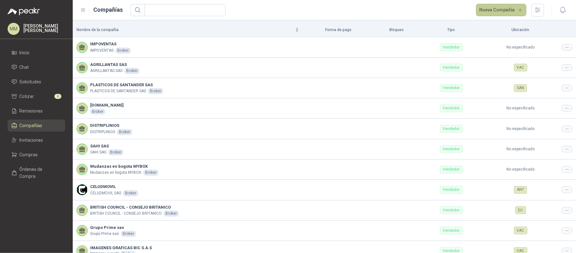
click at [505, 12] on button "Nueva Compañía" at bounding box center [501, 10] width 51 height 13
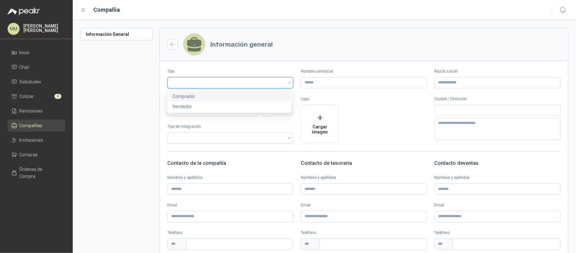
click at [217, 81] on input "search" at bounding box center [230, 81] width 118 height 9
click at [222, 107] on div "Vendedor" at bounding box center [230, 106] width 114 height 7
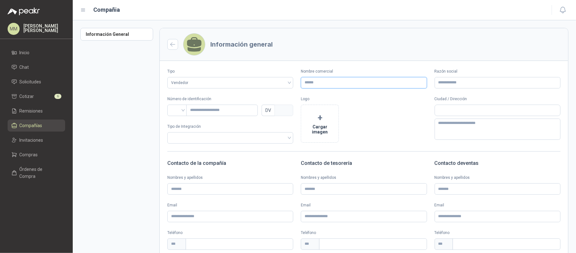
click at [370, 83] on input "Nombre comercial" at bounding box center [364, 82] width 126 height 11
click at [370, 83] on input "**********" at bounding box center [364, 82] width 126 height 11
type input "**********"
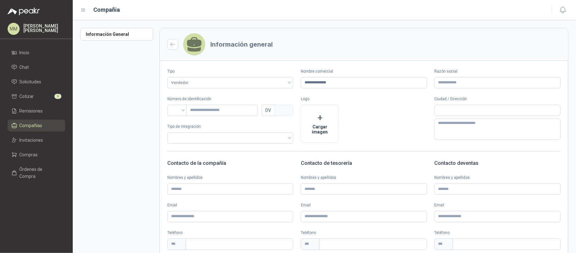
click at [461, 76] on div "Razón social" at bounding box center [498, 78] width 126 height 20
click at [462, 80] on input "Razón social" at bounding box center [498, 82] width 126 height 11
paste input "**********"
type input "**********"
click at [176, 108] on input "search" at bounding box center [177, 109] width 12 height 9
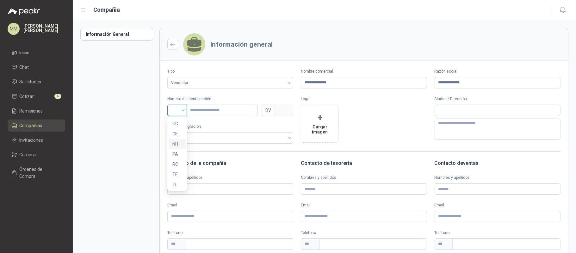
click at [183, 141] on div "NIT" at bounding box center [177, 144] width 17 height 10
click at [214, 110] on input "text" at bounding box center [222, 109] width 72 height 11
type input "********"
type input "*"
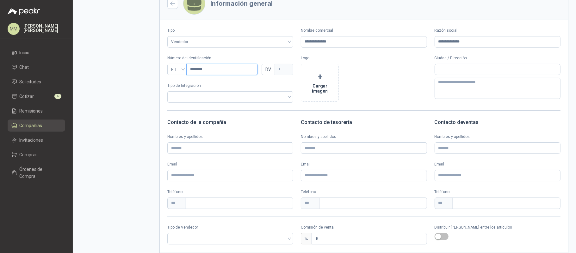
scroll to position [76, 0]
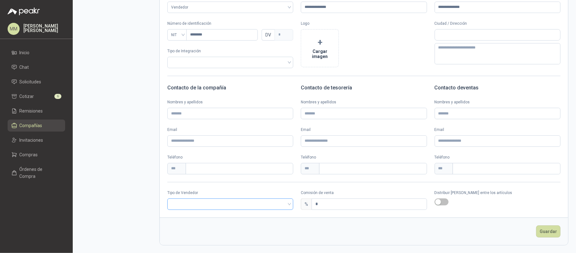
click at [228, 202] on input "search" at bounding box center [230, 202] width 118 height 9
click at [187, 228] on div "Broker" at bounding box center [230, 226] width 114 height 7
click at [358, 201] on input "*" at bounding box center [369, 203] width 115 height 11
type input "*"
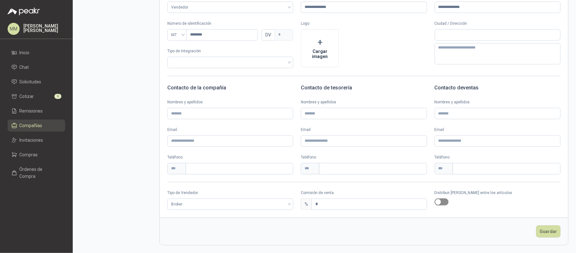
click at [438, 200] on span "button" at bounding box center [442, 201] width 14 height 7
click at [546, 230] on button "Guardar" at bounding box center [549, 231] width 24 height 12
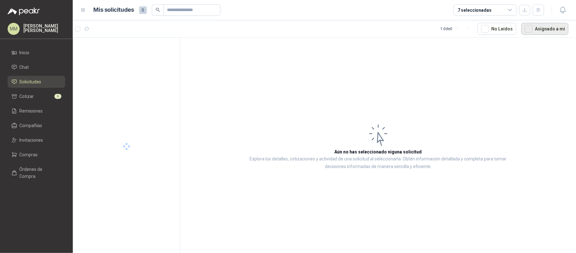
click at [547, 27] on button "Asignado a mi" at bounding box center [545, 29] width 47 height 12
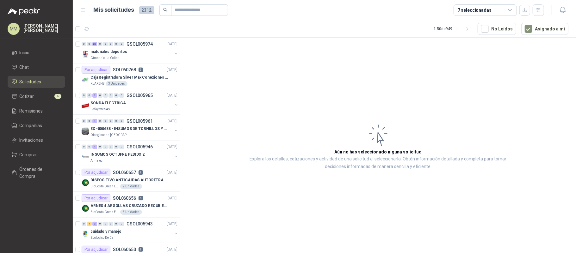
click at [416, 69] on article "Aún no has seleccionado niguna solicitud Explora los detalles, cotizaciones y a…" at bounding box center [378, 146] width 396 height 217
click at [42, 92] on link "Cotizar 6" at bounding box center [37, 96] width 58 height 12
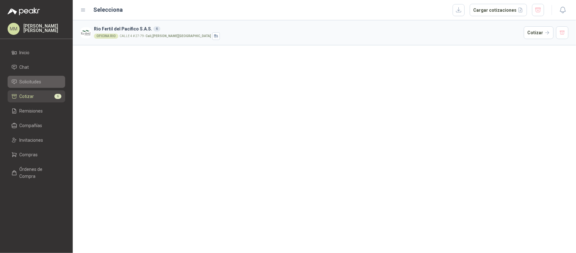
click at [40, 79] on span "Solicitudes" at bounding box center [31, 81] width 22 height 7
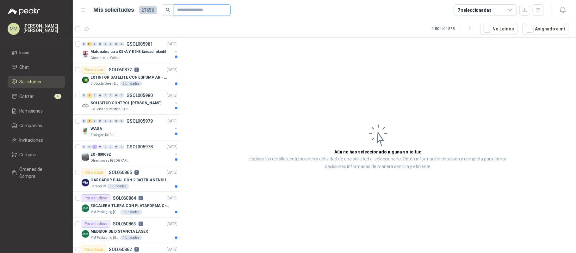
drag, startPoint x: 215, startPoint y: 7, endPoint x: 216, endPoint y: 11, distance: 4.0
click at [215, 7] on input "text" at bounding box center [200, 10] width 44 height 11
click at [422, 99] on article "Aún no has seleccionado niguna solicitud Explora los detalles, cotizaciones y a…" at bounding box center [378, 146] width 396 height 217
click at [184, 15] on input "text" at bounding box center [200, 10] width 44 height 11
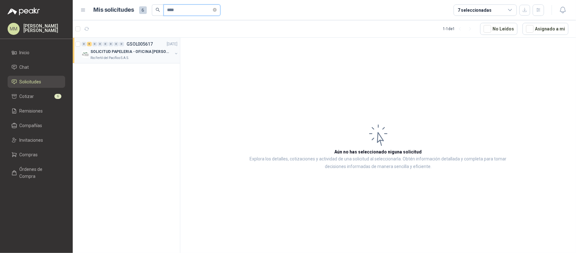
type input "****"
click at [175, 52] on button "button" at bounding box center [176, 53] width 5 height 5
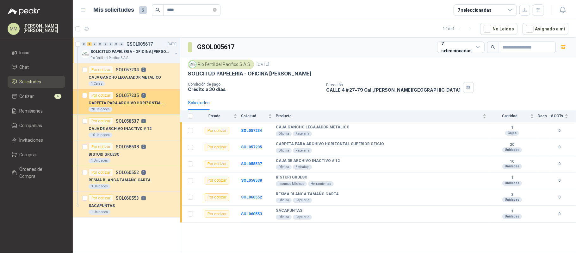
click at [160, 100] on p "CARPETA PARA ARCHIVO HORIZONTAL SUPERIOR OFICIO" at bounding box center [128, 103] width 79 height 6
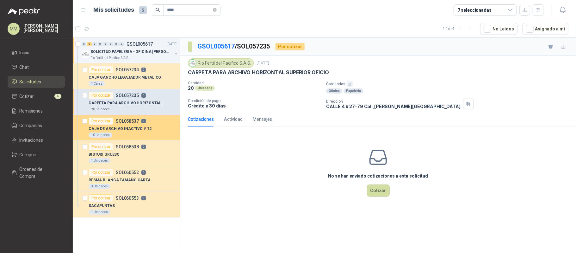
click at [149, 131] on div "CAJA DE ARCHIVO INACTIVO # 12" at bounding box center [133, 129] width 89 height 8
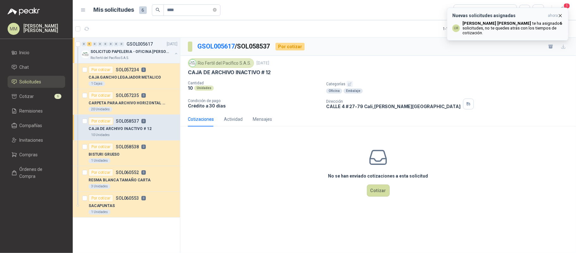
click at [503, 25] on p "[PERSON_NAME] te ha asignado 6 solicitudes , no te quedes atrás con los tiempos…" at bounding box center [513, 28] width 101 height 14
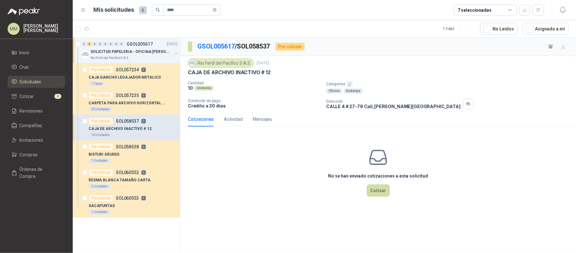
click at [85, 23] on article "1 - 1 de 1 No Leídos Asignado a mi" at bounding box center [325, 28] width 504 height 17
click at [88, 30] on icon "button" at bounding box center [87, 28] width 5 height 3
click at [217, 12] on span at bounding box center [215, 10] width 4 height 6
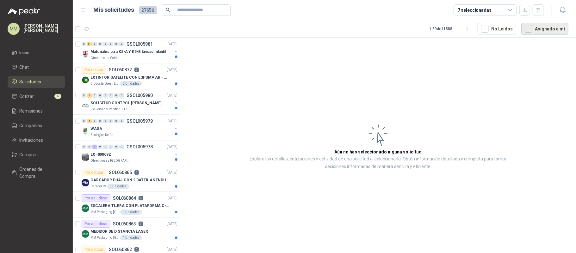
click at [549, 31] on button "Asignado a mi" at bounding box center [545, 29] width 47 height 12
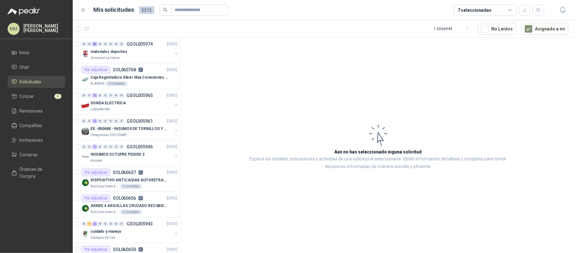
click at [426, 136] on article "Aún no has seleccionado niguna solicitud Explora los detalles, cotizaciones y a…" at bounding box center [378, 146] width 396 height 217
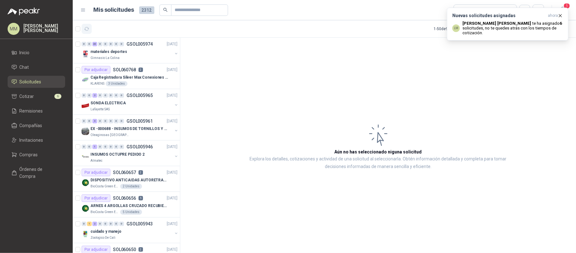
click at [88, 26] on icon "button" at bounding box center [86, 28] width 5 height 5
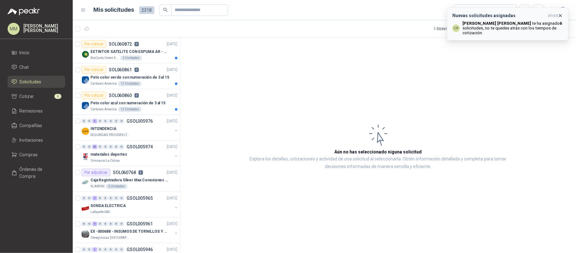
click at [489, 27] on p "[PERSON_NAME] te ha asignado 6 solicitudes , no te quedes atrás con los tiempos…" at bounding box center [513, 28] width 101 height 14
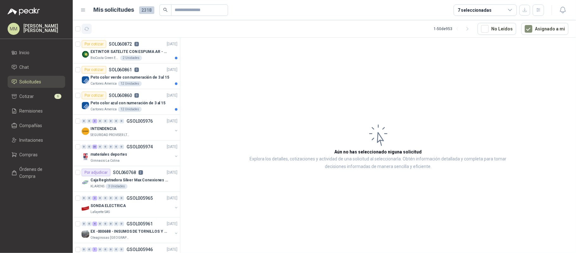
click at [90, 25] on button "button" at bounding box center [87, 29] width 10 height 10
click at [379, 80] on article "Aún no has seleccionado niguna solicitud Explora los detalles, cotizaciones y a…" at bounding box center [378, 146] width 396 height 217
click at [157, 106] on p "Peto color azul con numeración de 3 al 15" at bounding box center [128, 103] width 75 height 6
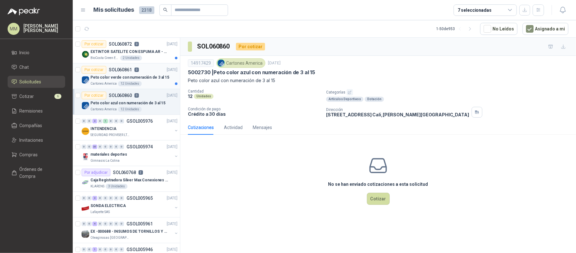
click at [135, 77] on p "Peto color verde con numeración de 3 al 15" at bounding box center [130, 77] width 79 height 6
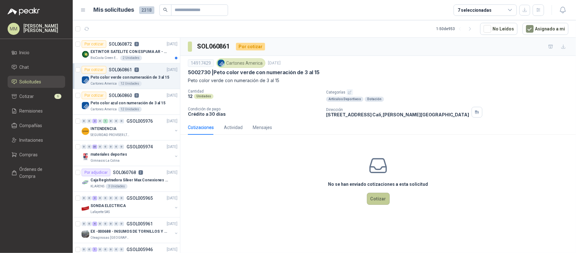
click at [374, 199] on button "Cotizar" at bounding box center [378, 198] width 23 height 12
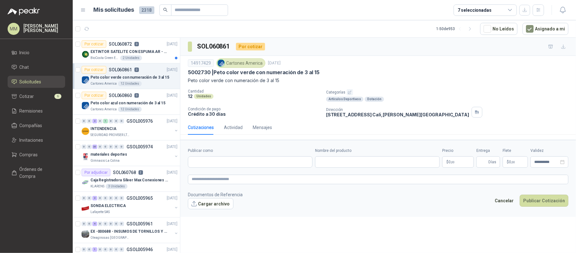
click at [245, 167] on div at bounding box center [250, 161] width 125 height 11
click at [235, 163] on input "Publicar como" at bounding box center [250, 161] width 124 height 11
type input "*****"
click at [238, 178] on p "CONGOTE DEPORTES" at bounding box center [226, 176] width 47 height 4
type input "**********"
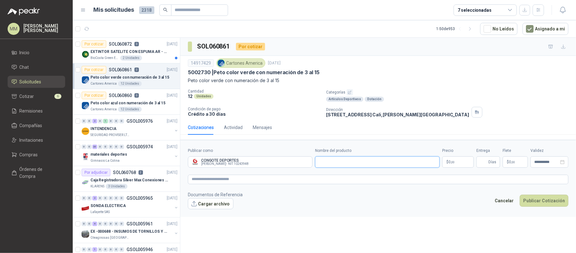
click at [387, 160] on input "Nombre del producto" at bounding box center [377, 161] width 125 height 11
paste input "*****"
type input "*****"
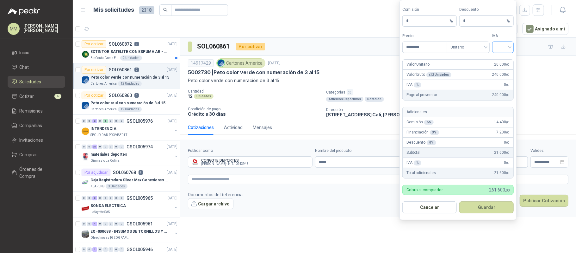
click at [503, 45] on input "search" at bounding box center [503, 46] width 14 height 9
click at [506, 60] on div "19%" at bounding box center [503, 59] width 12 height 7
click at [439, 45] on input "********" at bounding box center [425, 47] width 44 height 11
type input "********"
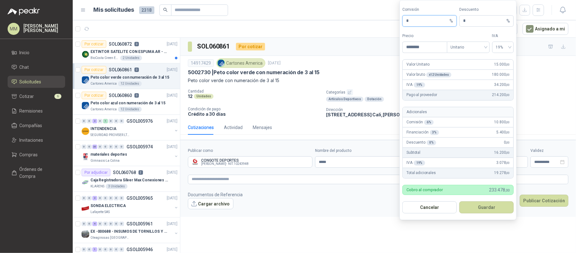
click at [421, 20] on input "*" at bounding box center [427, 21] width 42 height 11
type input "**"
click at [484, 210] on button "Guardar" at bounding box center [487, 207] width 54 height 12
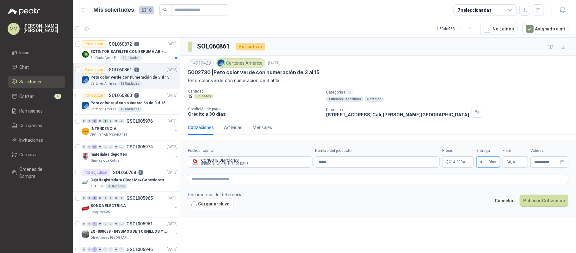
type input "*"
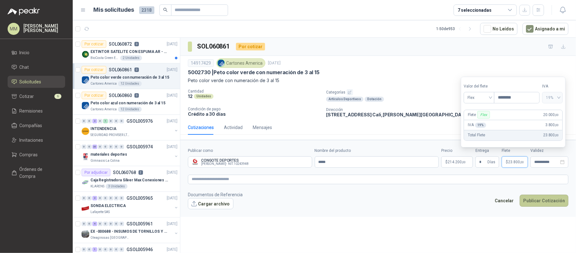
type input "********"
click at [547, 201] on button "Publicar Cotización" at bounding box center [544, 200] width 49 height 12
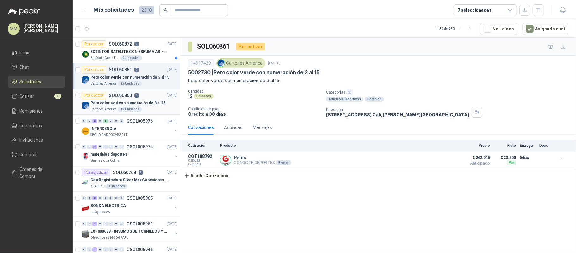
click at [141, 104] on p "Peto color azul con numeración de 3 al 15" at bounding box center [128, 103] width 75 height 6
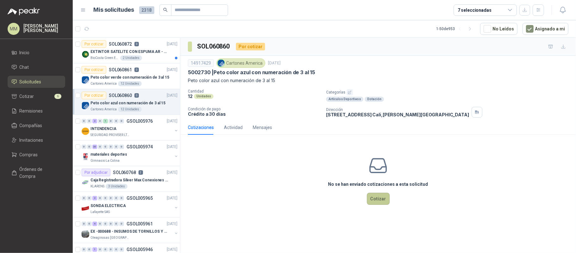
click at [386, 202] on button "Cotizar" at bounding box center [378, 198] width 23 height 12
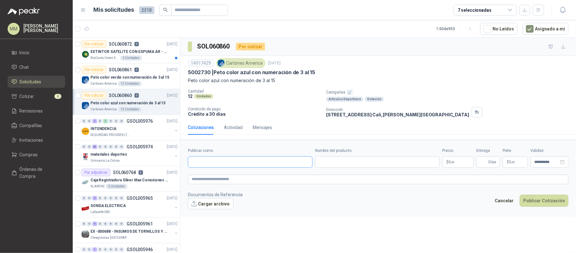
click at [248, 162] on input "Publicar como" at bounding box center [250, 161] width 124 height 11
type input "*******"
click at [242, 184] on div "CONGOTE DEPORTES ELKIN OVIDIO CONGOTE ESTRADA - NIT : 10243948" at bounding box center [250, 178] width 124 height 16
click at [250, 179] on span "NIT : 10243948" at bounding box center [240, 179] width 21 height 3
type input "**********"
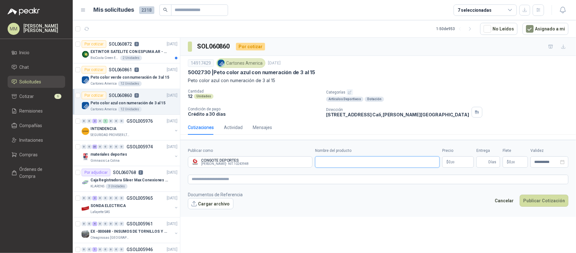
click at [344, 165] on input "Nombre del producto" at bounding box center [377, 161] width 125 height 11
type input "*****"
click at [451, 164] on span ",00" at bounding box center [453, 161] width 4 height 3
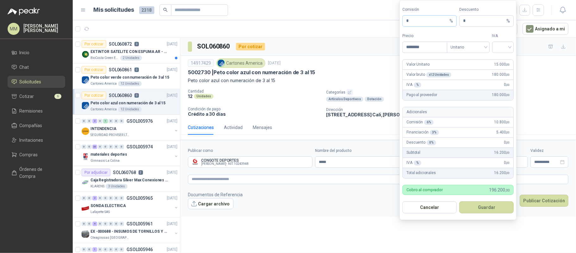
type input "********"
click at [426, 19] on input "*" at bounding box center [427, 21] width 42 height 11
type input "**"
click at [504, 43] on input "search" at bounding box center [503, 46] width 14 height 9
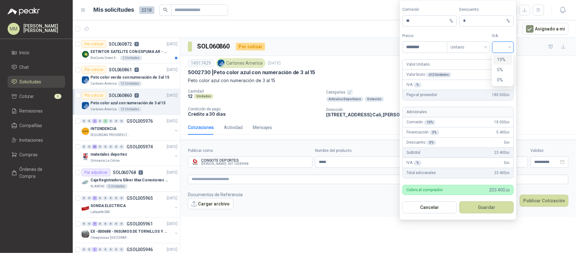
click at [503, 58] on div "19%" at bounding box center [503, 59] width 12 height 7
click at [493, 208] on button "Guardar" at bounding box center [487, 207] width 54 height 12
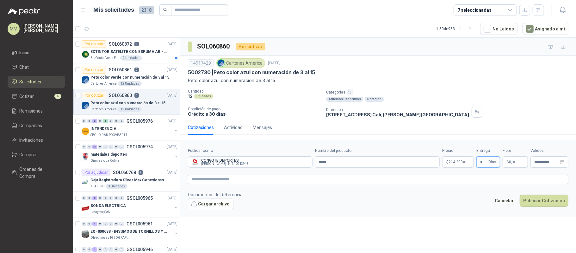
type input "*"
click at [512, 164] on span ",00" at bounding box center [514, 161] width 4 height 3
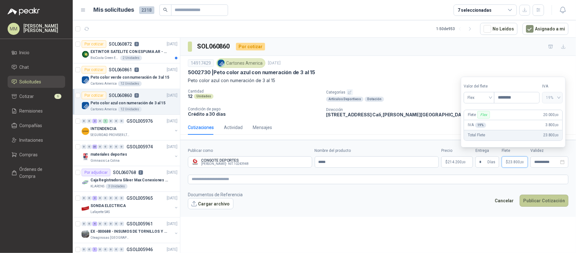
type input "********"
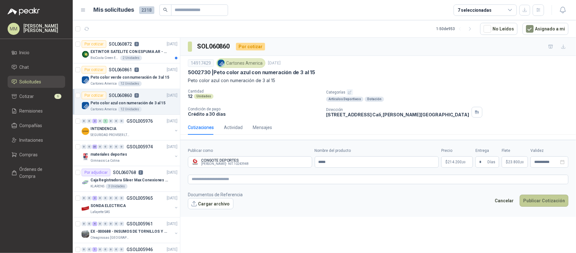
click at [556, 203] on button "Publicar Cotización" at bounding box center [544, 200] width 49 height 12
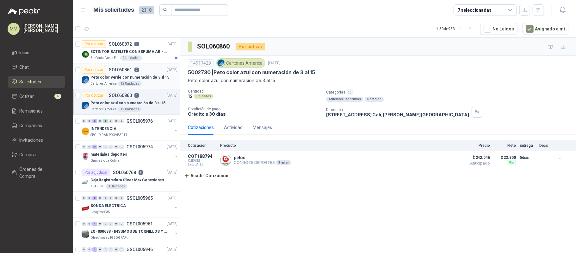
click at [155, 76] on p "Peto color verde con numeración de 3 al 15" at bounding box center [130, 77] width 79 height 6
click at [148, 95] on div "Por cotizar SOL060860 0 15/10/25" at bounding box center [130, 95] width 96 height 8
click at [150, 76] on p "Peto color verde con numeración de 3 al 15" at bounding box center [130, 77] width 79 height 6
click at [150, 98] on div "Por cotizar SOL060860 0 15/10/25" at bounding box center [130, 95] width 96 height 8
click at [154, 76] on p "Peto color verde con numeración de 3 al 15" at bounding box center [130, 77] width 79 height 6
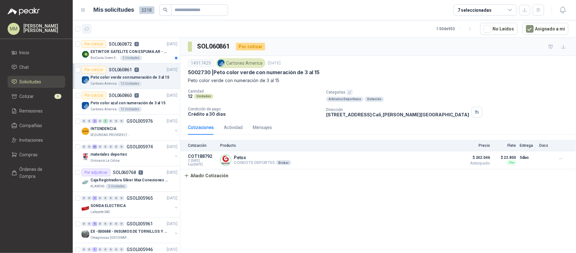
click at [86, 27] on icon "button" at bounding box center [87, 28] width 5 height 3
click at [147, 50] on p "EXTINTOR SATELITE CON ESPUMA AR - AFFF" at bounding box center [130, 52] width 79 height 6
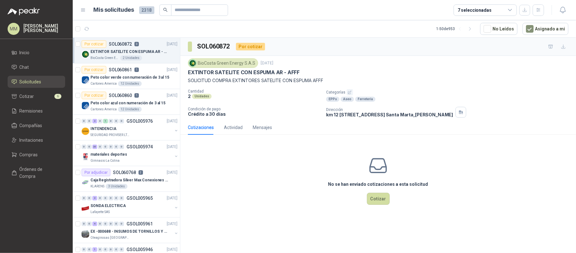
click at [216, 70] on p "EXTINTOR SATELITE CON ESPUMA AR - AFFF" at bounding box center [244, 72] width 112 height 7
copy p "EXTINTOR SATELITE CON ESPUMA AR - AFFF"
click at [433, 73] on div "EXTINTOR SATELITE CON ESPUMA AR - AFFF" at bounding box center [378, 72] width 381 height 7
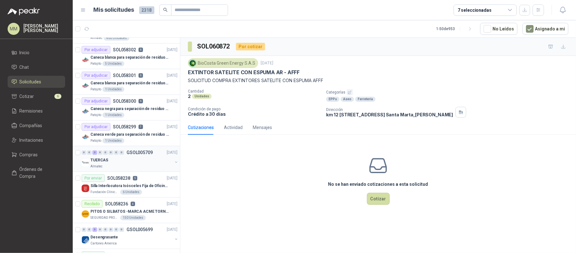
scroll to position [957, 0]
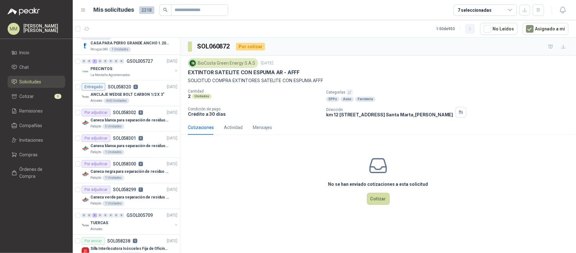
click at [471, 28] on icon "button" at bounding box center [470, 28] width 5 height 5
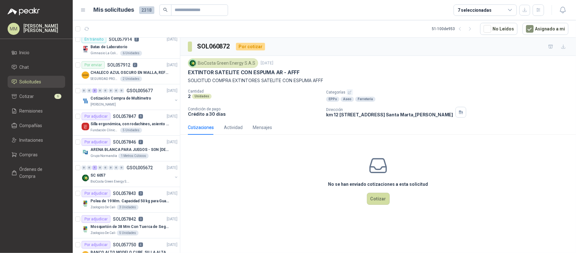
scroll to position [0, 0]
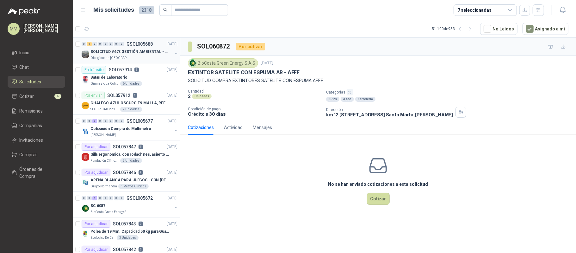
click at [174, 56] on button "button" at bounding box center [176, 53] width 5 height 5
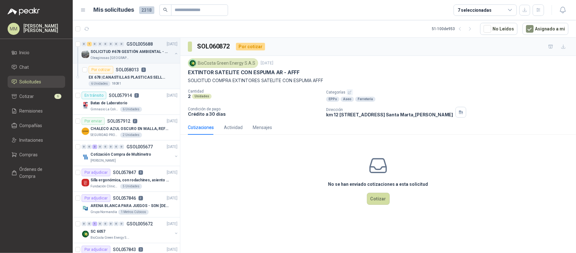
click at [161, 75] on p "EX 678 | CANASTILLAS PLASTICAS SELLADA 60x40x25 CM" at bounding box center [128, 77] width 79 height 6
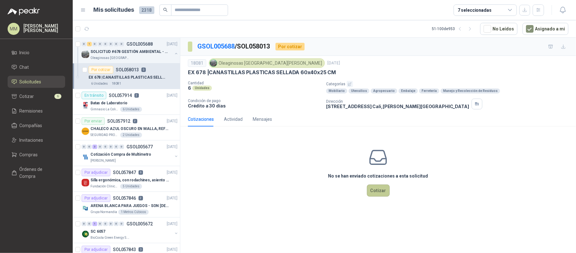
click at [375, 192] on button "Cotizar" at bounding box center [378, 190] width 23 height 12
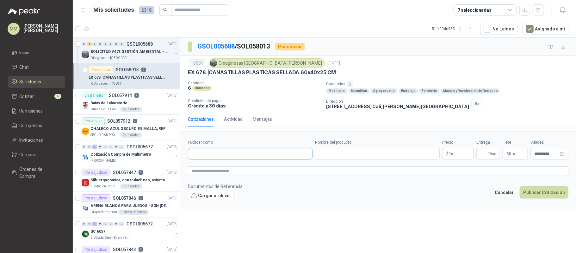
click at [277, 155] on input "Publicar como" at bounding box center [250, 153] width 124 height 11
type input "*******"
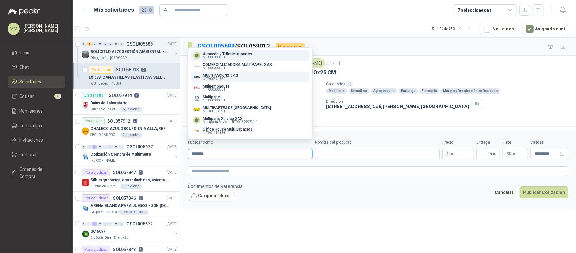
type input "********"
click at [228, 73] on p "MULTI PACKING SAS" at bounding box center [220, 75] width 35 height 4
type input "**********"
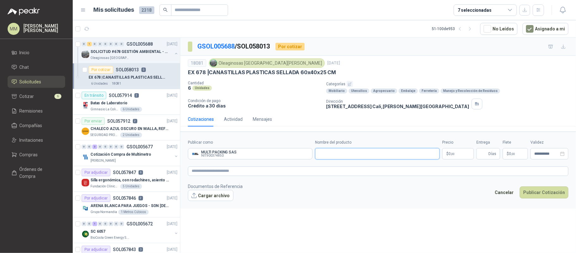
click at [371, 156] on input "Nombre del producto" at bounding box center [377, 153] width 125 height 11
paste input "**********"
type input "**********"
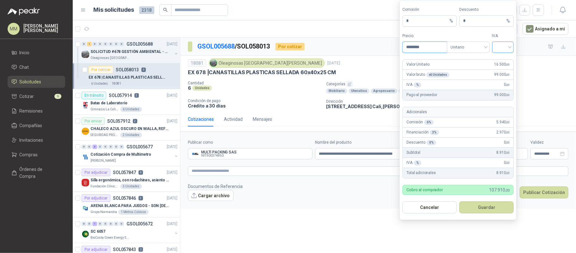
type input "********"
click at [508, 48] on input "search" at bounding box center [503, 46] width 14 height 9
click at [507, 61] on div "19%" at bounding box center [503, 59] width 12 height 7
click at [495, 208] on button "Guardar" at bounding box center [487, 207] width 54 height 12
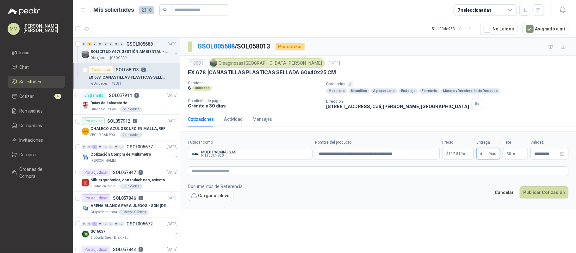
type input "*"
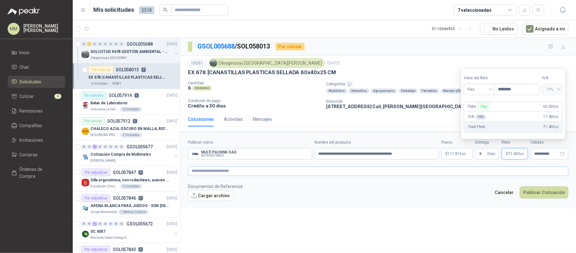
type input "********"
click at [518, 175] on textarea at bounding box center [378, 170] width 381 height 9
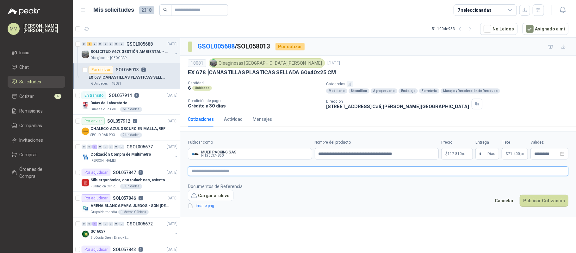
paste textarea "**********"
type textarea "**********"
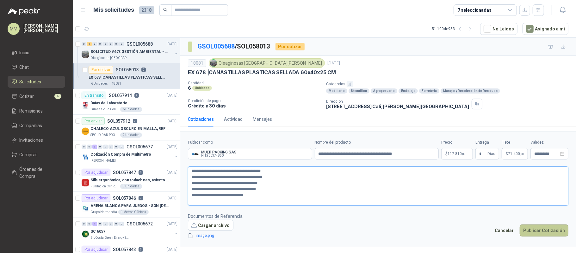
type textarea "**********"
click at [548, 235] on button "Publicar Cotización" at bounding box center [544, 230] width 49 height 12
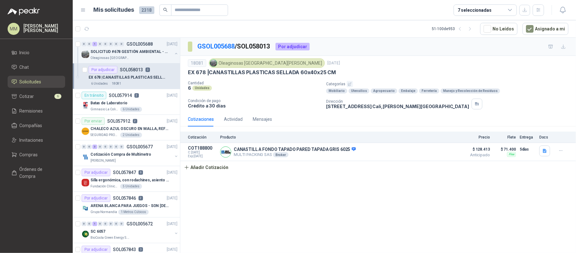
click at [463, 37] on div "0 0 1 0 0 0 0 0 GSOL005688 29/09/25 SOLICITUD #678 GESTIÓN AMBIENTAL - TUMACO O…" at bounding box center [325, 145] width 504 height 217
click at [463, 31] on icon "button" at bounding box center [460, 28] width 5 height 5
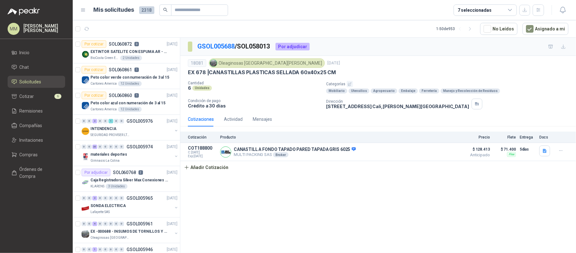
drag, startPoint x: 456, startPoint y: 77, endPoint x: 454, endPoint y: 68, distance: 9.1
click at [456, 77] on div "18081 Oleaginosas San Fernando 29 sept, 2025 EX 678 | CANASTILLAS PLASTICAS SEL…" at bounding box center [378, 83] width 381 height 51
drag, startPoint x: 88, startPoint y: 27, endPoint x: 97, endPoint y: 28, distance: 9.0
click at [88, 27] on icon "button" at bounding box center [86, 28] width 5 height 5
click at [89, 27] on button "button" at bounding box center [87, 29] width 10 height 10
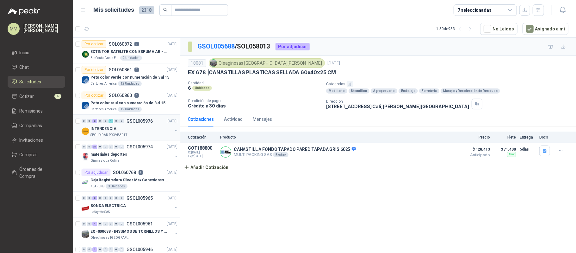
click at [174, 133] on button "button" at bounding box center [176, 130] width 5 height 5
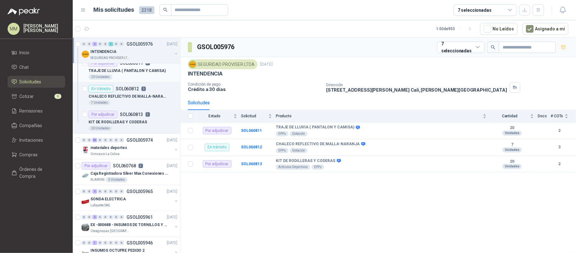
scroll to position [84, 0]
click at [144, 126] on div "20 Unidades" at bounding box center [133, 127] width 89 height 5
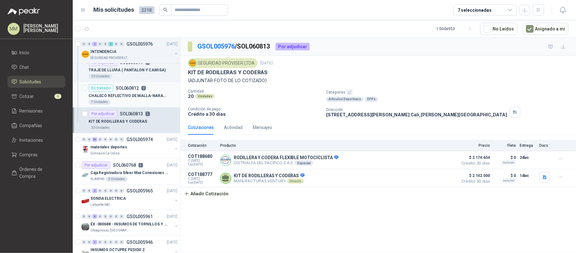
click at [147, 88] on div "En tránsito SOL060812 3" at bounding box center [133, 88] width 89 height 8
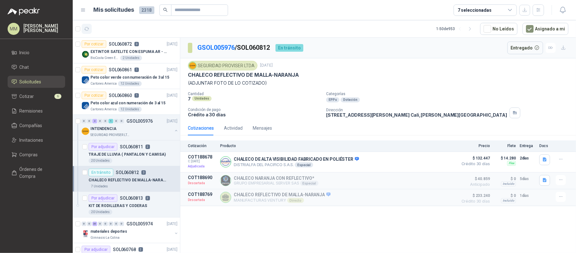
click at [91, 28] on button "button" at bounding box center [87, 29] width 10 height 10
click at [103, 26] on span "2" at bounding box center [105, 25] width 4 height 5
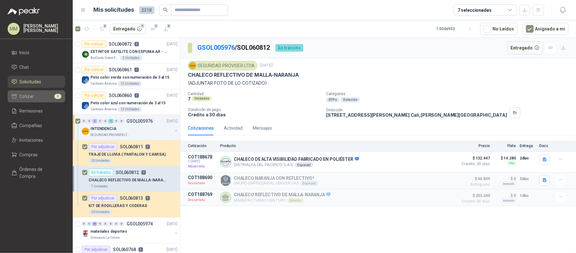
click at [38, 99] on li "Cotizar 8" at bounding box center [36, 96] width 50 height 7
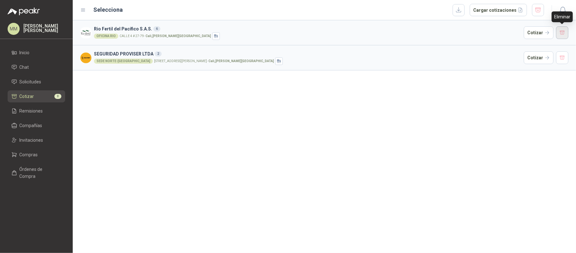
click at [564, 35] on button "button" at bounding box center [563, 32] width 13 height 13
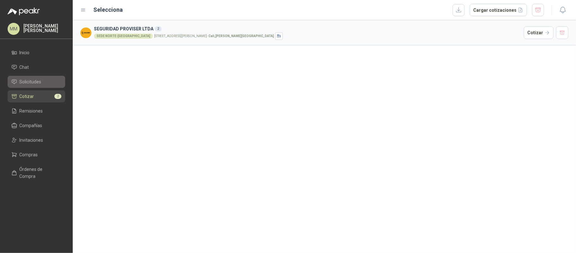
click at [46, 83] on li "Solicitudes" at bounding box center [36, 81] width 50 height 7
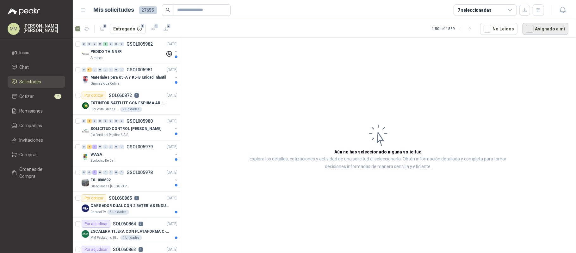
click at [557, 25] on button "Asignado a mi" at bounding box center [546, 29] width 46 height 12
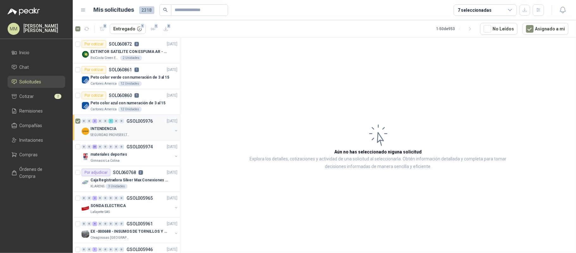
click at [174, 131] on button "button" at bounding box center [176, 130] width 5 height 5
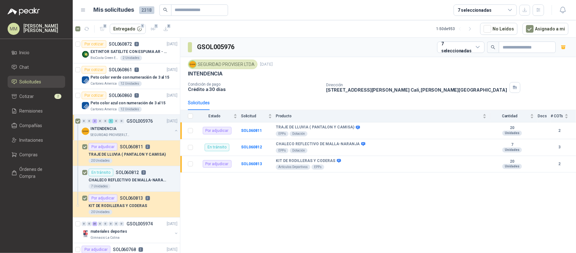
click at [408, 75] on div "INTENDENCIA" at bounding box center [378, 73] width 381 height 7
click at [305, 126] on b "TRAJE DE LLUVIA ( PANTALON Y CAMISA)" at bounding box center [315, 127] width 79 height 5
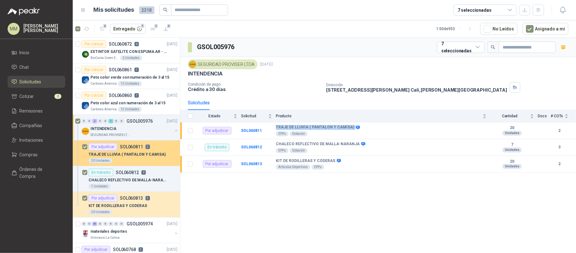
click at [131, 151] on p "TRAJE DE LLUVIA ( PANTALON Y CAMISA)" at bounding box center [127, 154] width 77 height 6
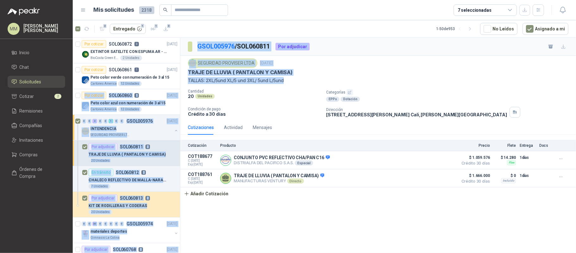
drag, startPoint x: 290, startPoint y: 81, endPoint x: 176, endPoint y: 73, distance: 114.0
click at [176, 76] on div "Por cotizar SOL060872 0 15/10/25 EXTINTOR SATELITE CON ESPUMA AR - AFFF BioCost…" at bounding box center [325, 145] width 504 height 217
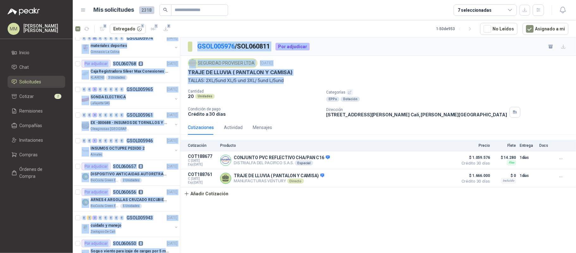
click at [217, 77] on div "SEGURIDAD PROVISER LTDA 15 oct, 2025 TRAJE DE LLUVIA ( PANTALON Y CAMISA) TALLA…" at bounding box center [378, 71] width 381 height 26
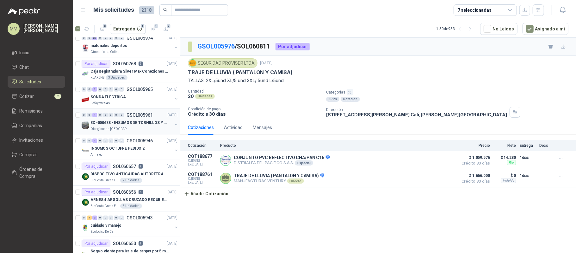
scroll to position [0, 0]
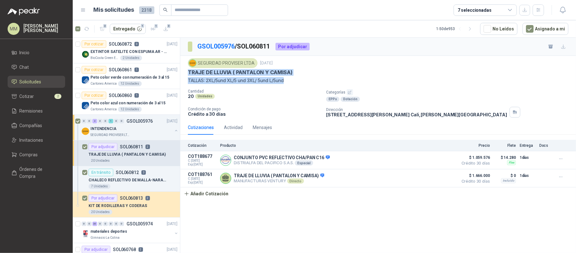
drag, startPoint x: 288, startPoint y: 80, endPoint x: 189, endPoint y: 75, distance: 99.2
click at [189, 75] on div "SEGURIDAD PROVISER LTDA 15 oct, 2025 TRAJE DE LLUVIA ( PANTALON Y CAMISA) TALLA…" at bounding box center [378, 71] width 381 height 26
copy div "TRAJE DE LLUVIA ( PANTALON Y CAMISA) TALLAS: 2XL/5und XL/5 und 3XL/ 5und L/5und"
click at [142, 183] on p "CHALECO REFLECTIVO DE MALLA-NARANJA" at bounding box center [128, 180] width 79 height 6
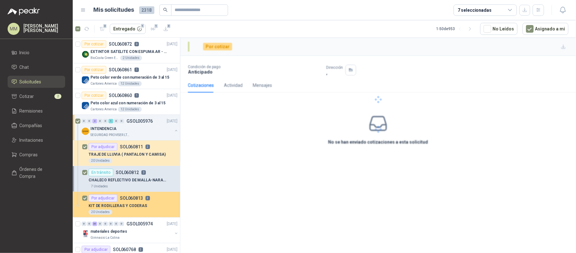
click at [150, 200] on div "Por adjudicar SOL060813 2" at bounding box center [133, 198] width 89 height 8
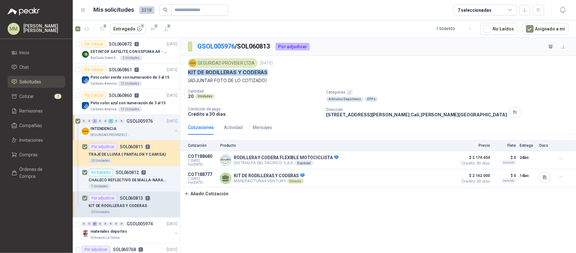
drag, startPoint x: 267, startPoint y: 71, endPoint x: 186, endPoint y: 73, distance: 80.1
click at [186, 73] on div "SEGURIDAD PROVISER LTDA 15 oct, 2025 KIT DE RODILLERAS Y CODERAS (ADJUNTAR FOTO…" at bounding box center [378, 88] width 396 height 64
copy p "KIT DE RODILLERAS Y CODERAS"
click at [145, 47] on div "Por cotizar SOL060872 0 15/10/25" at bounding box center [130, 44] width 96 height 8
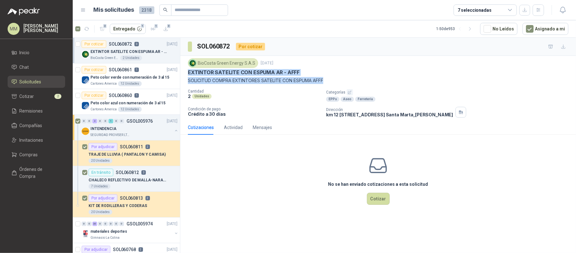
drag, startPoint x: 327, startPoint y: 78, endPoint x: 189, endPoint y: 72, distance: 138.4
click at [189, 72] on div "BioCosta Green Energy S.A.S 15 oct, 2025 EXTINTOR SATELITE CON ESPUMA AR - AFFF…" at bounding box center [378, 71] width 381 height 26
copy div "EXTINTOR SATELITE CON ESPUMA AR - AFFF SOLICITUD COMPRA EXTINTORES SATELITE CON…"
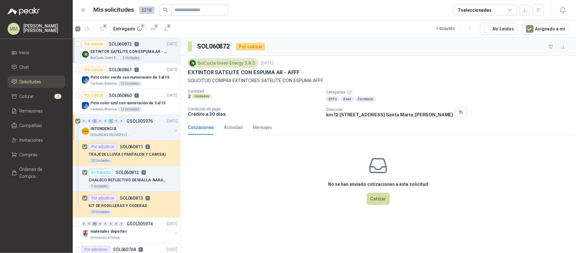
click at [455, 88] on div "BioCosta Green Energy S.A.S 15 oct, 2025 EXTINTOR SATELITE CON ESPUMA AR - AFFF…" at bounding box center [378, 87] width 381 height 59
click at [227, 70] on p "EXTINTOR SATELITE CON ESPUMA AR - AFFF" at bounding box center [244, 72] width 112 height 7
copy p "EXTINTOR SATELITE CON ESPUMA AR - AFFF"
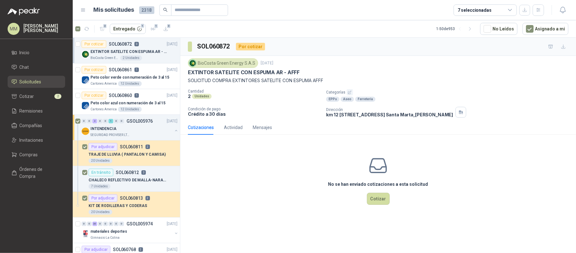
click at [304, 89] on div "BioCosta Green Energy S.A.S 15 oct, 2025 EXTINTOR SATELITE CON ESPUMA AR - AFFF…" at bounding box center [378, 87] width 381 height 59
click at [266, 129] on div "Mensajes" at bounding box center [262, 127] width 19 height 7
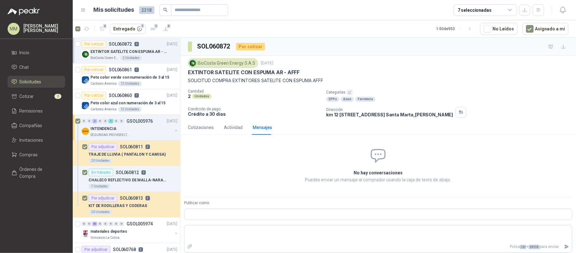
click at [275, 83] on p "SOLICITUD COMPRA EXTINTORES SATELITE CON ESPUMA AFFF" at bounding box center [378, 80] width 381 height 7
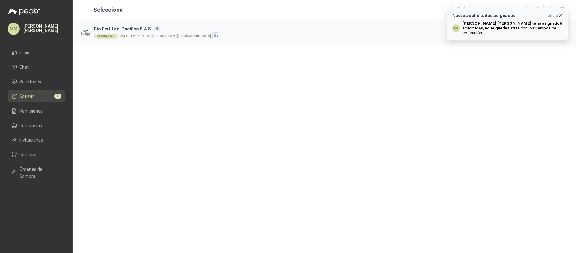
click at [536, 16] on h3 "Nuevas solicitudes asignadas" at bounding box center [499, 15] width 93 height 5
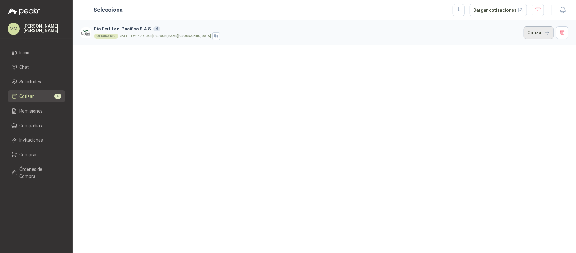
click at [543, 32] on button "Cotizar" at bounding box center [539, 32] width 30 height 13
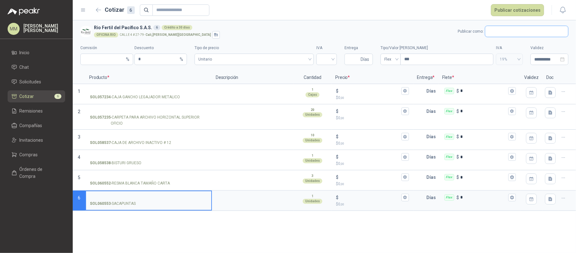
click at [508, 31] on input "text" at bounding box center [527, 31] width 83 height 11
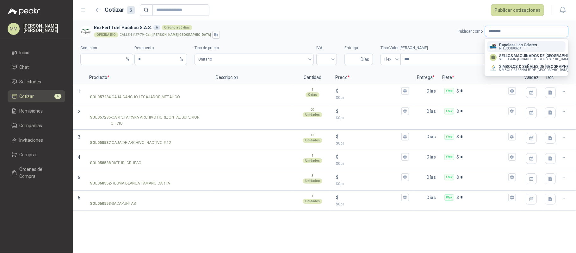
type input "********"
click at [530, 48] on p "NIT : 800190654" at bounding box center [519, 48] width 38 height 3
type input "*"
type input "**********"
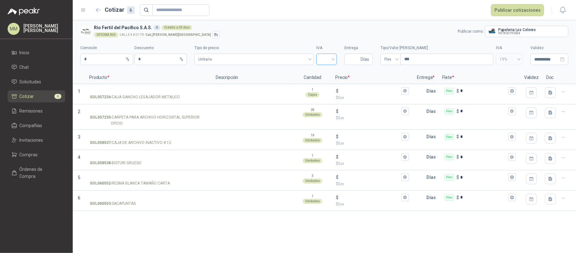
click at [324, 59] on input "search" at bounding box center [326, 58] width 13 height 9
click at [328, 75] on div "19%" at bounding box center [327, 72] width 10 height 7
click at [353, 63] on input "Entrega" at bounding box center [354, 59] width 11 height 11
type input "*"
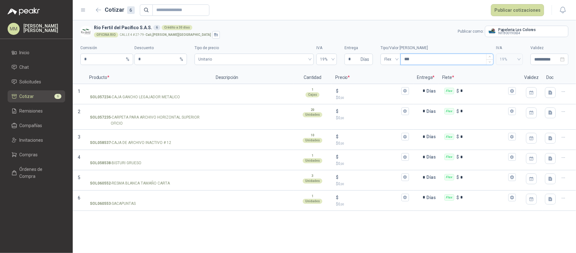
click at [463, 54] on input "***" at bounding box center [447, 59] width 92 height 11
type input "****"
type input "*****"
type input "*******"
type input "********"
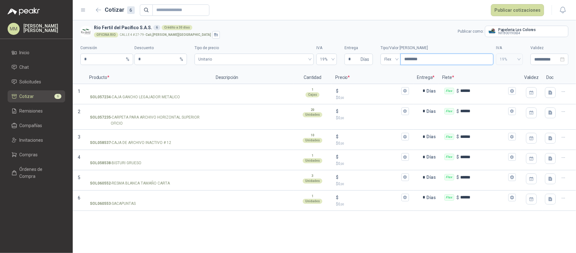
type input "********"
click at [148, 89] on input "SOL057234 - CAJA GANCHO LEGAJADOR METALICO" at bounding box center [149, 91] width 118 height 5
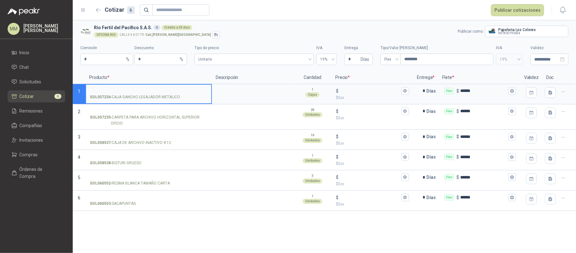
paste input "**********"
type input "**********"
click at [374, 93] on input "$ $ 0 ,00" at bounding box center [370, 90] width 60 height 5
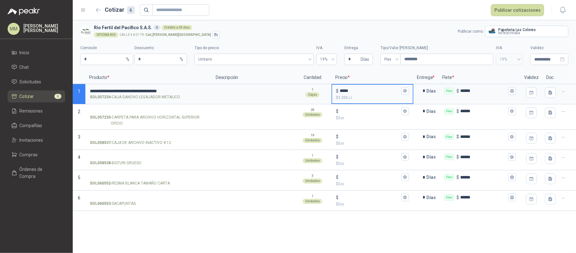
type input "*****"
click at [127, 112] on input "SOL057235 - CARPETA PARA ARCHIVO HORIZONTAL SUPERIOR OFICIO" at bounding box center [149, 111] width 118 height 5
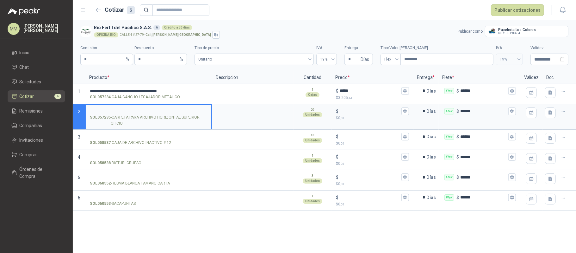
paste input "**********"
type input "**********"
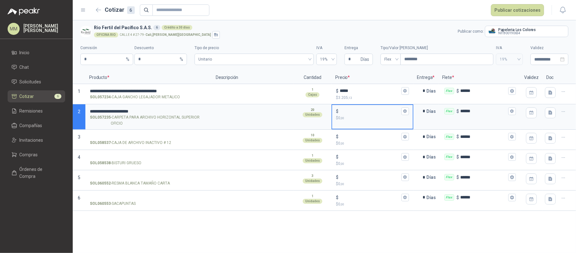
click at [360, 113] on input "$ $ 0 ,00" at bounding box center [370, 111] width 60 height 5
type input "***"
click at [146, 156] on input "SOL058538 - BISTURI GRUESO" at bounding box center [149, 156] width 118 height 5
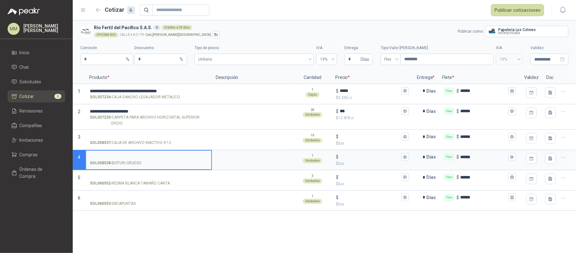
paste input "**********"
type input "**********"
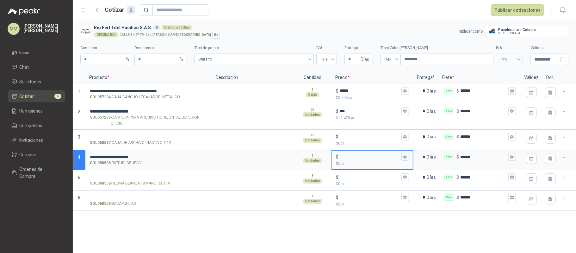
click at [357, 159] on input "$ $ 0 ,00" at bounding box center [370, 156] width 60 height 5
type input "*****"
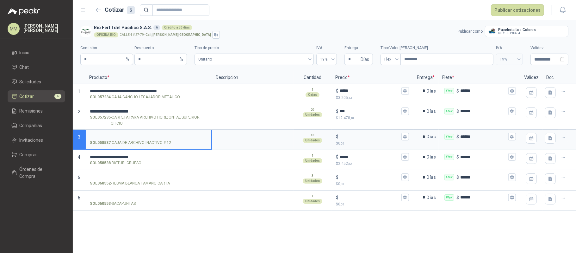
click at [152, 135] on input "SOL058537 - CAJA DE ARCHIVO INACTIVO # 12" at bounding box center [149, 136] width 118 height 5
paste input "**********"
type input "**********"
click at [361, 135] on input "$ $ 0 ,00" at bounding box center [370, 136] width 60 height 5
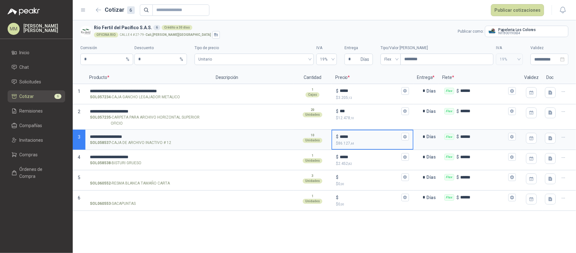
type input "*****"
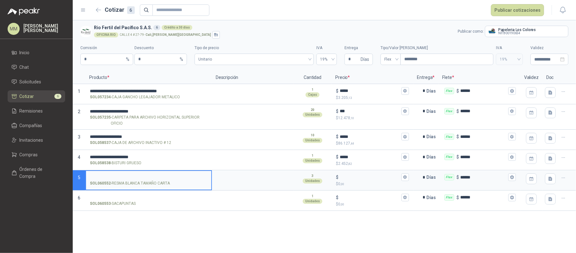
click at [133, 177] on input "SOL060552 - RESMA BLANCA TAMAÑO CARTA" at bounding box center [149, 177] width 118 height 5
paste input "**********"
type input "**********"
click at [385, 179] on input "$ $ 0 ,00" at bounding box center [370, 177] width 60 height 5
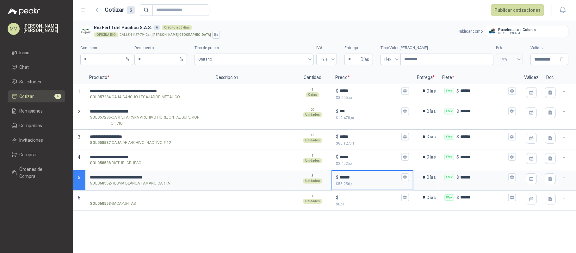
type input "******"
click at [174, 200] on label "SOL060553 - SACAPUNTAS" at bounding box center [148, 200] width 125 height 18
click at [174, 200] on input "SOL060553 - SACAPUNTAS" at bounding box center [149, 197] width 118 height 5
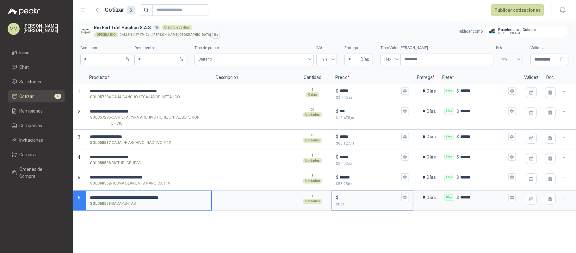
click at [354, 197] on input "$ $ 0 ,00" at bounding box center [370, 197] width 60 height 5
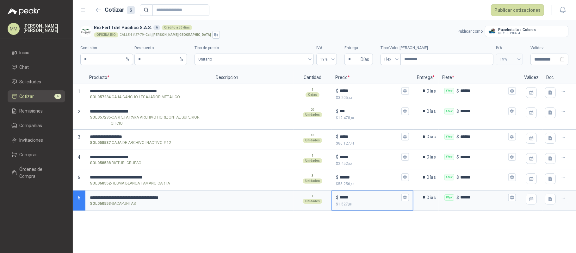
type input "*****"
click at [392, 25] on h3 "Rio Fertil del Pacífico S.A.S. 6 Crédito a 30 días" at bounding box center [275, 27] width 362 height 7
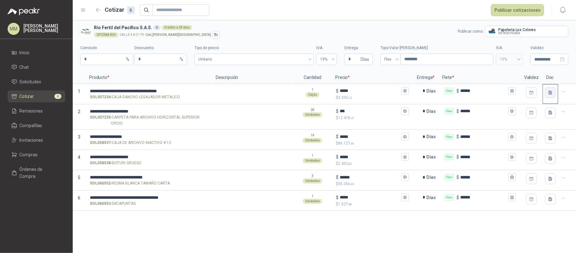
click at [554, 94] on button "button" at bounding box center [550, 92] width 11 height 11
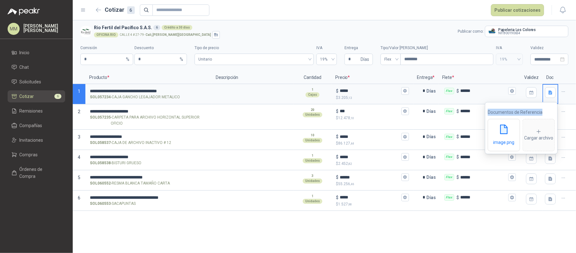
click at [450, 21] on section "**********" at bounding box center [325, 45] width 504 height 51
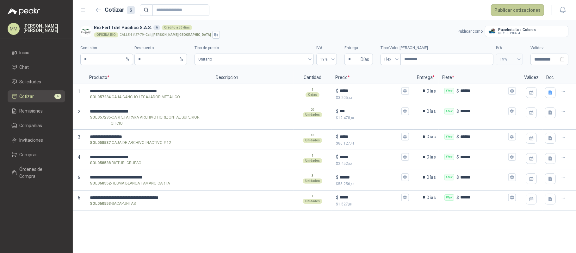
click at [521, 8] on button "Publicar cotizaciones" at bounding box center [517, 10] width 53 height 12
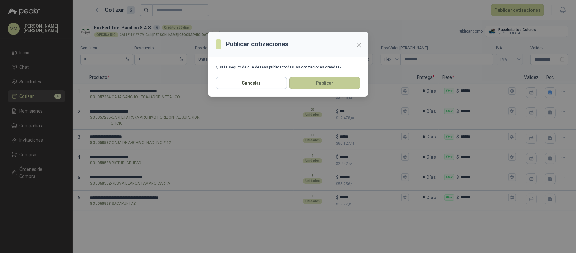
click at [334, 85] on button "Publicar" at bounding box center [325, 83] width 71 height 12
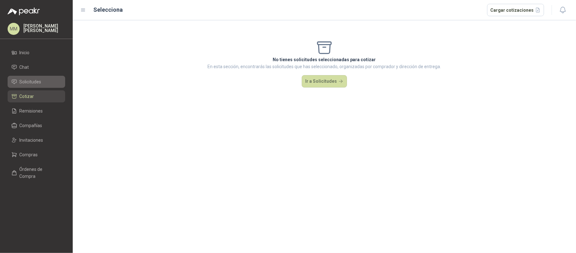
click at [42, 79] on li "Solicitudes" at bounding box center [36, 81] width 50 height 7
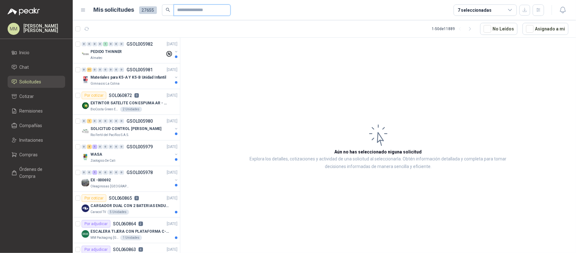
click at [201, 6] on input "text" at bounding box center [200, 10] width 44 height 11
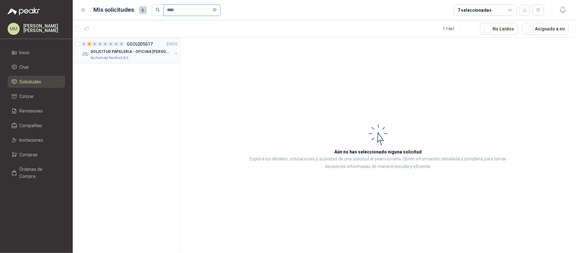
type input "****"
click at [176, 54] on button "button" at bounding box center [176, 53] width 5 height 5
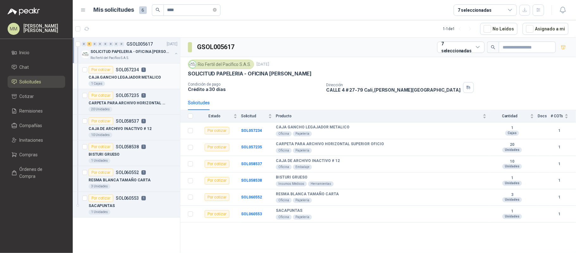
click at [155, 80] on p "CAJA GANCHO LEGAJADOR METALICO" at bounding box center [125, 77] width 72 height 6
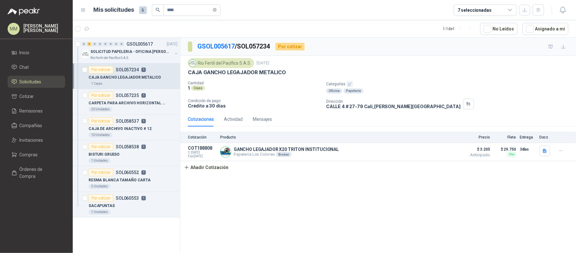
click at [382, 106] on p "[STREET_ADDRESS][PERSON_NAME]" at bounding box center [393, 106] width 135 height 5
copy div "[STREET_ADDRESS][PERSON_NAME]"
click at [436, 89] on div "Oficina Papelería" at bounding box center [450, 90] width 248 height 5
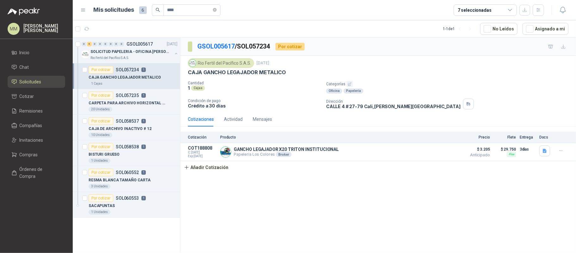
click at [429, 74] on div "CAJA GANCHO LEGAJADOR METALICO" at bounding box center [378, 72] width 381 height 7
click at [101, 31] on icon "button" at bounding box center [102, 28] width 5 height 5
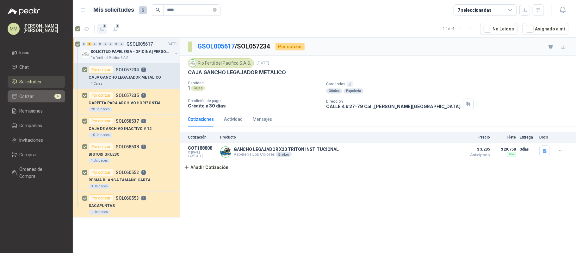
click at [44, 95] on li "Cotizar 6" at bounding box center [36, 96] width 50 height 7
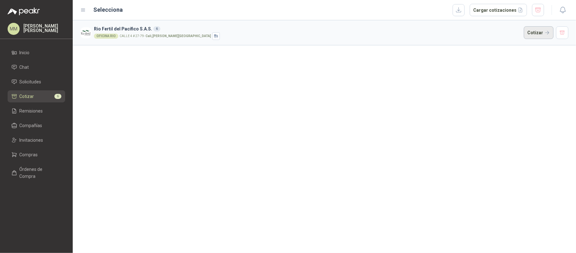
click at [541, 37] on button "Cotizar" at bounding box center [539, 32] width 30 height 13
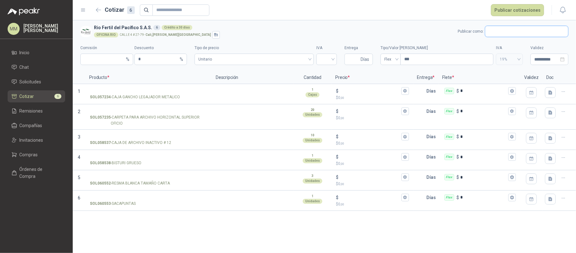
click at [507, 33] on input "text" at bounding box center [527, 31] width 83 height 11
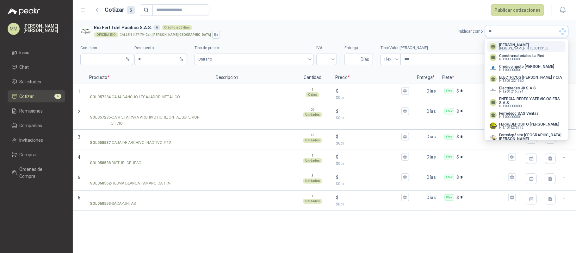
type input "*"
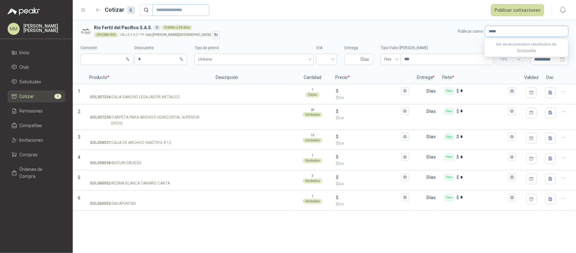
type input "*****"
click at [418, 19] on header "Cotizar 6 Publicar cotizaciones" at bounding box center [325, 10] width 504 height 20
click at [96, 13] on button "button" at bounding box center [99, 10] width 10 height 10
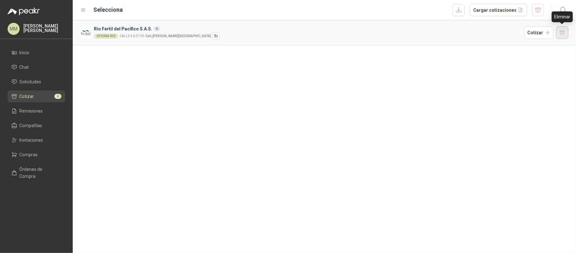
click at [565, 35] on button "button" at bounding box center [563, 32] width 13 height 13
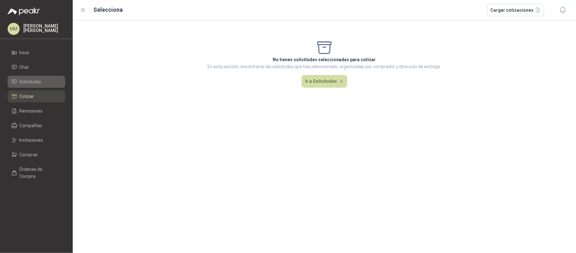
click at [47, 86] on link "Solicitudes" at bounding box center [37, 82] width 58 height 12
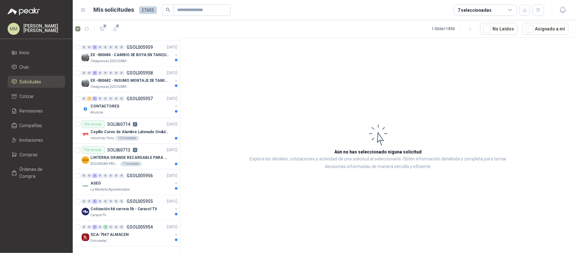
scroll to position [1084, 0]
click at [471, 30] on icon "button" at bounding box center [470, 28] width 2 height 3
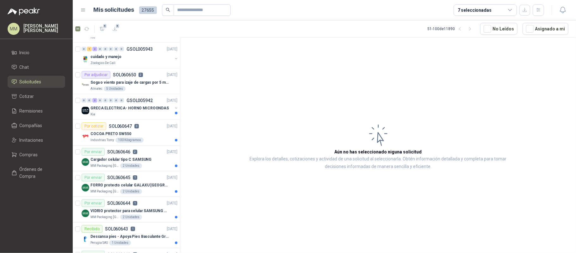
scroll to position [788, 0]
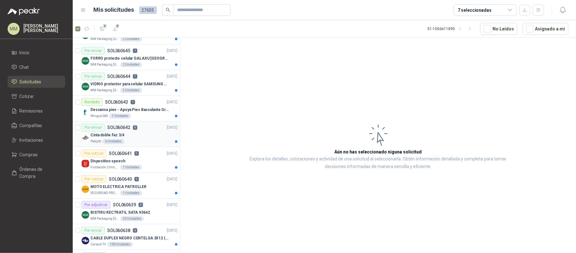
click at [151, 147] on article "Por enviar SOL060642 4 [DATE] Cinta doble Faz 3/4 Patojito 6 Unidades" at bounding box center [126, 134] width 107 height 26
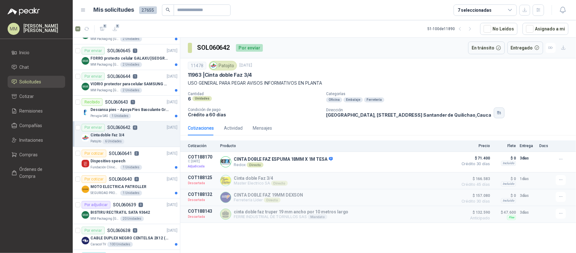
click at [505, 117] on button "button" at bounding box center [499, 112] width 11 height 11
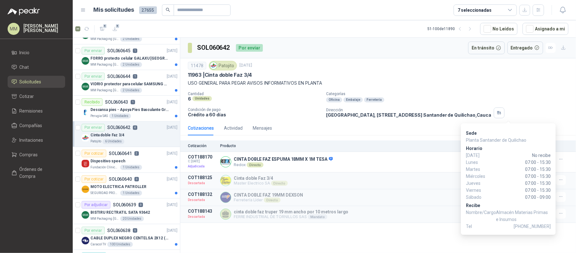
click at [544, 225] on span "[PHONE_NUMBER]" at bounding box center [532, 226] width 37 height 7
copy span "3105481184"
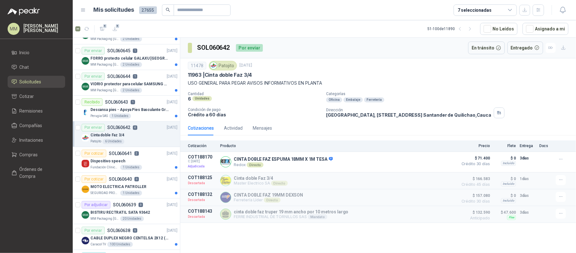
click at [426, 92] on p "Categorías" at bounding box center [450, 93] width 248 height 4
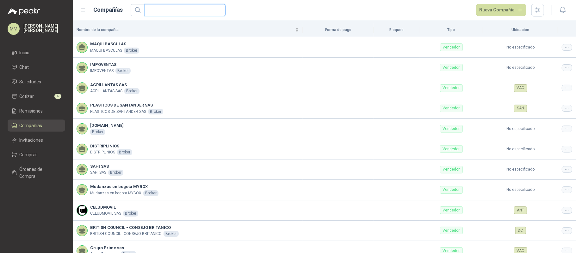
click at [159, 13] on input "text" at bounding box center [182, 9] width 68 height 11
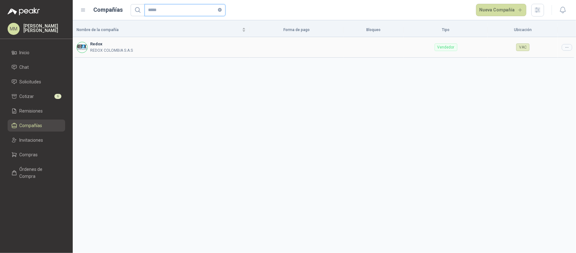
type input "*****"
click at [570, 48] on div at bounding box center [567, 47] width 10 height 7
click at [544, 59] on span "Editar compañía" at bounding box center [551, 58] width 33 height 7
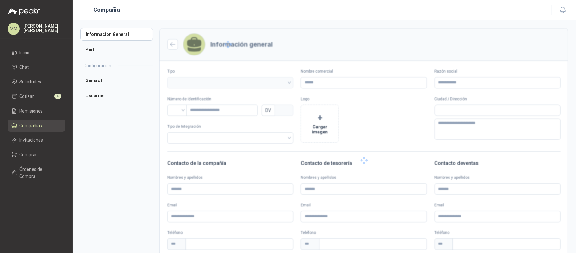
type input "*****"
type input "**********"
type input "*********"
type input "*"
type textarea "**********"
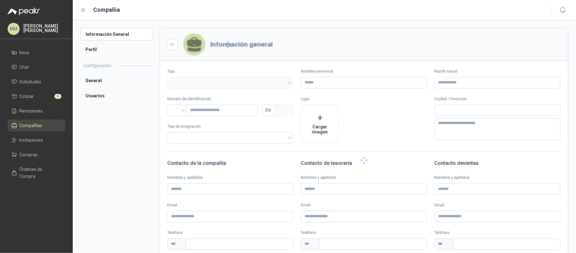
type input "**********"
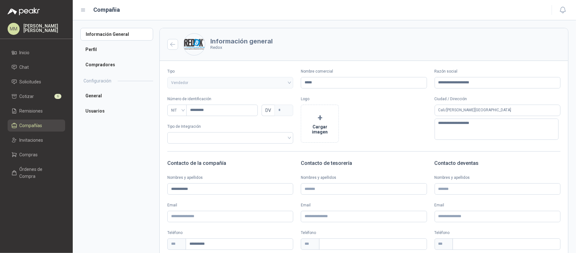
scroll to position [76, 0]
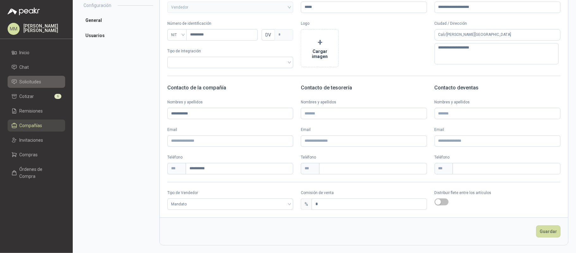
click at [44, 82] on li "Solicitudes" at bounding box center [36, 81] width 50 height 7
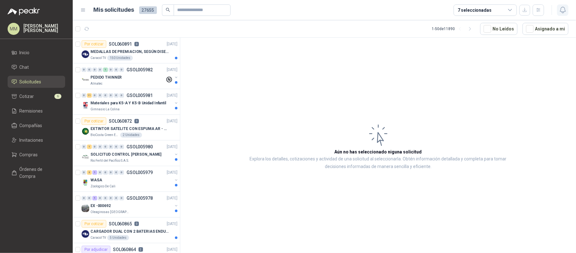
click at [565, 5] on button "button" at bounding box center [562, 9] width 11 height 11
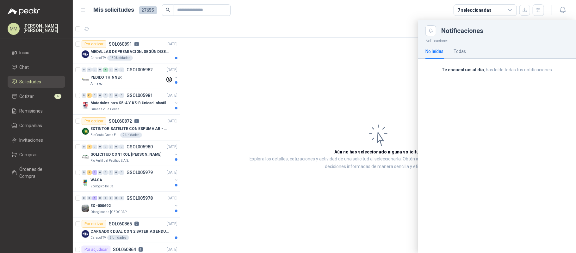
click at [267, 16] on header "Mis solicitudes 27655 7 seleccionadas" at bounding box center [325, 10] width 504 height 20
click at [393, 52] on div at bounding box center [325, 136] width 504 height 232
